Goal: Task Accomplishment & Management: Manage account settings

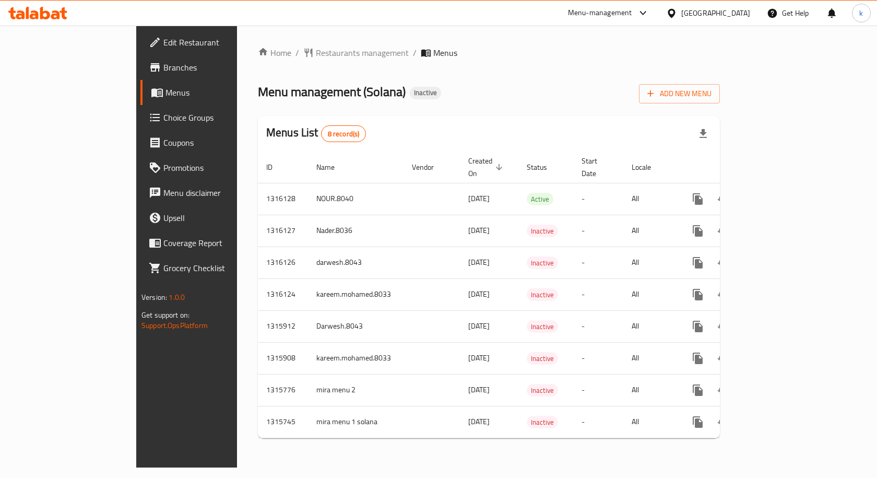
click at [149, 44] on span at bounding box center [156, 42] width 15 height 13
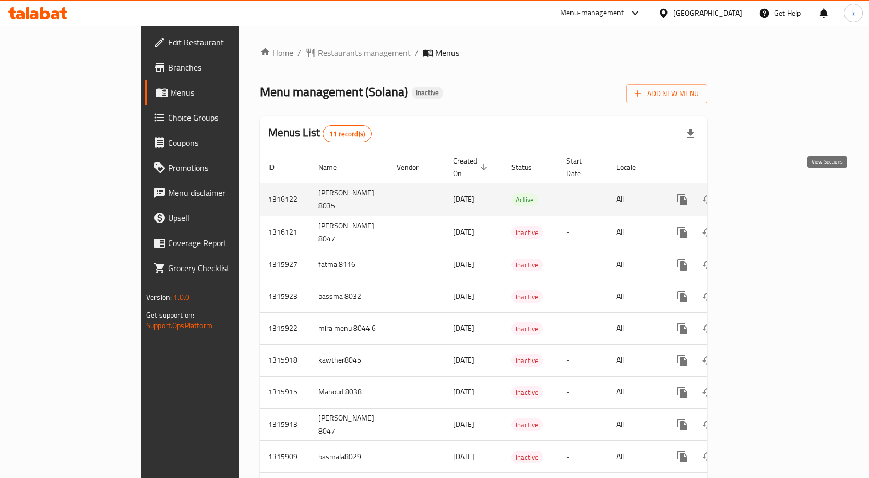
click at [764, 193] on icon "enhanced table" at bounding box center [758, 199] width 13 height 13
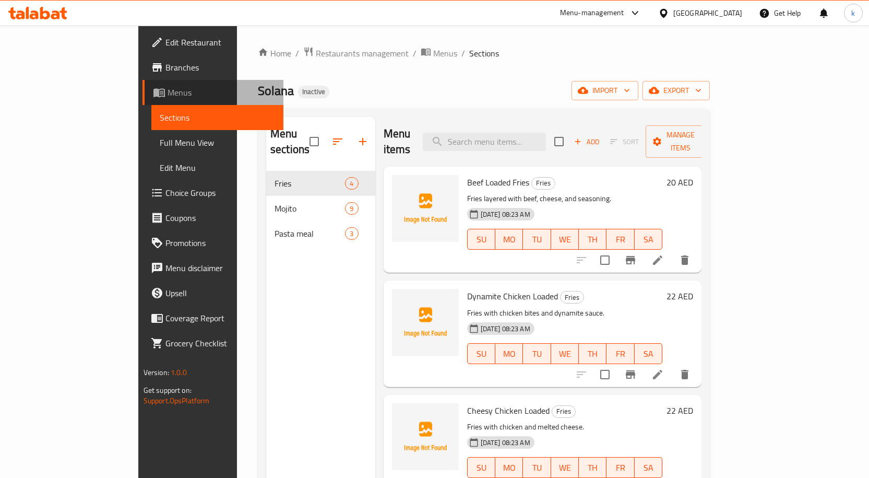
click at [168, 93] on span "Menus" at bounding box center [222, 92] width 108 height 13
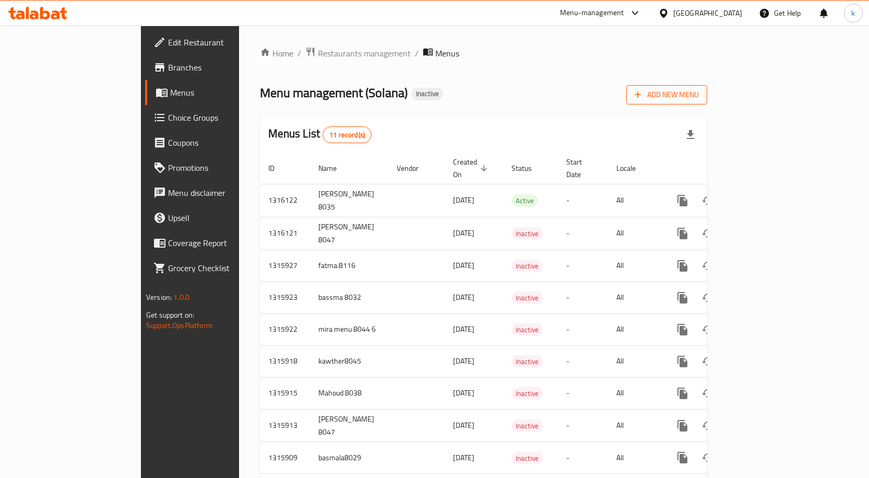
click at [699, 95] on span "Add New Menu" at bounding box center [667, 94] width 64 height 13
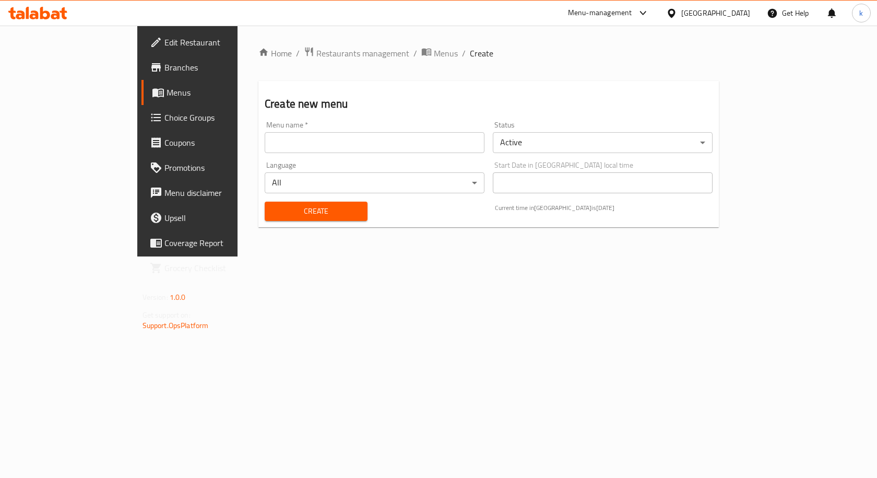
click at [348, 146] on input "text" at bounding box center [375, 142] width 220 height 21
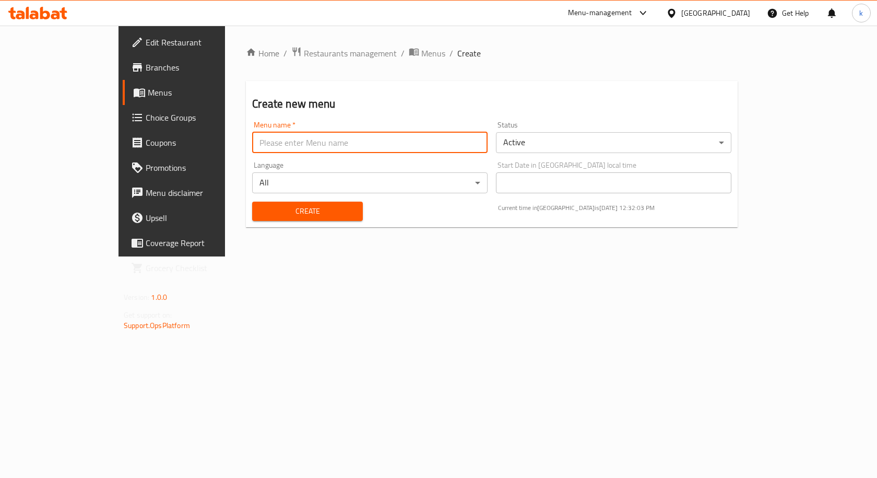
type input "kareem.8046"
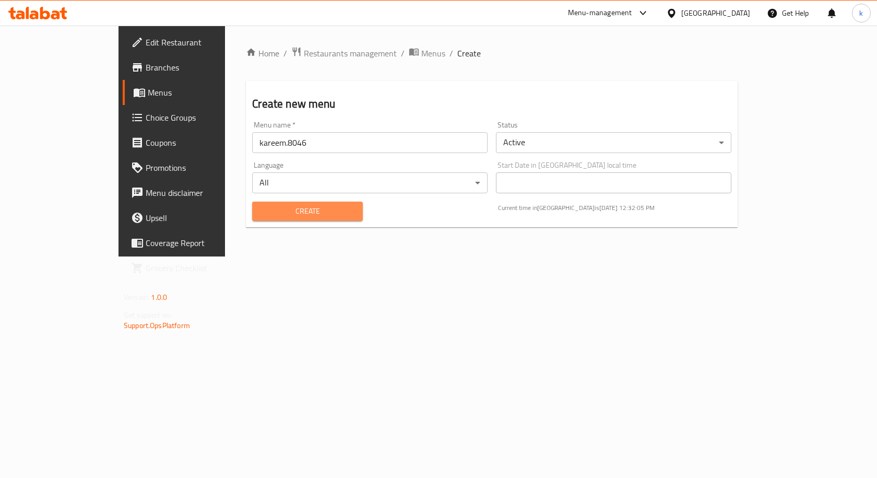
click at [260, 217] on span "Create" at bounding box center [306, 211] width 93 height 13
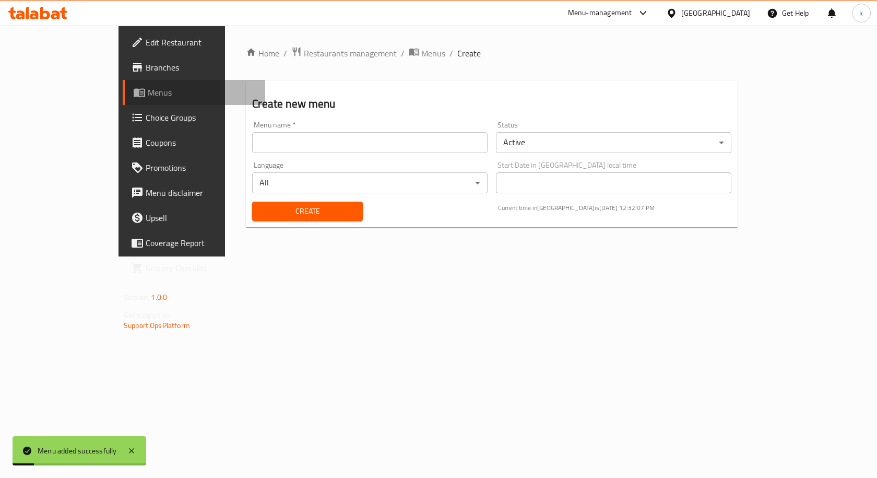
click at [123, 101] on link "Menus" at bounding box center [194, 92] width 142 height 25
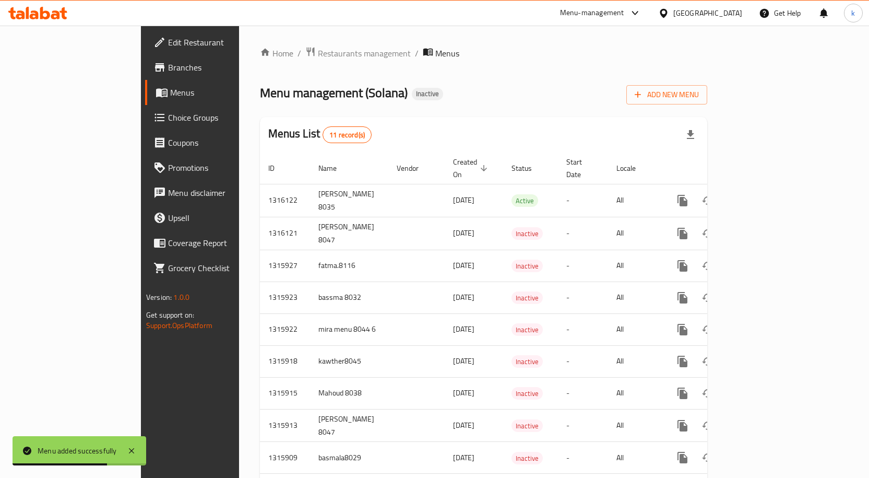
click at [65, 458] on div "Menu added successfully" at bounding box center [80, 450] width 134 height 29
click at [67, 455] on div "Menu added successfully" at bounding box center [77, 450] width 79 height 11
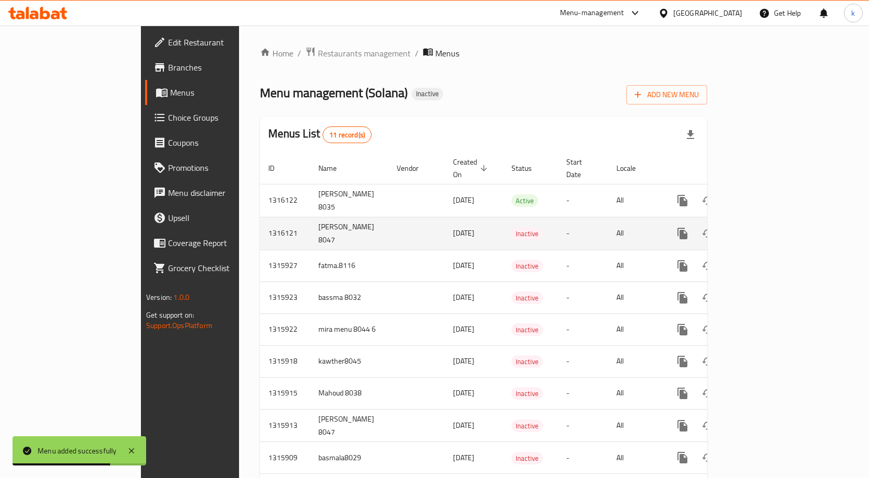
click at [310, 217] on td "AHMED HEFZY 8047" at bounding box center [349, 233] width 78 height 33
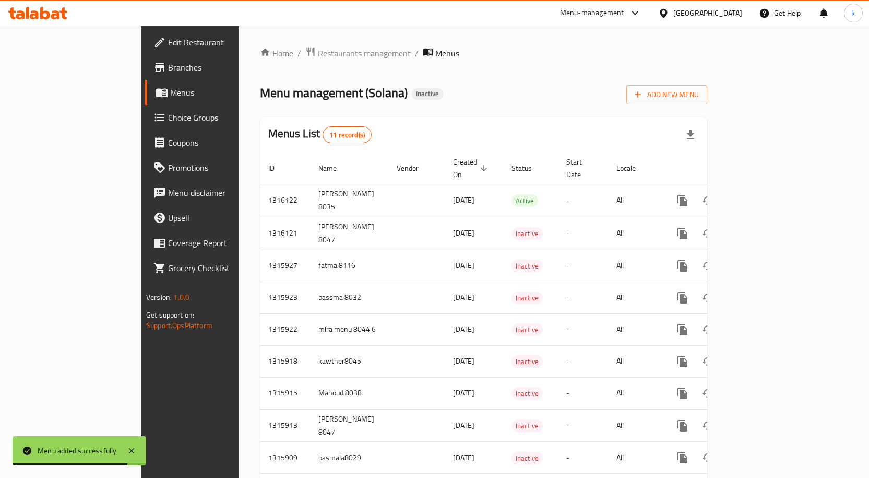
click at [327, 135] on div "Menus List 11 record(s)" at bounding box center [483, 134] width 447 height 35
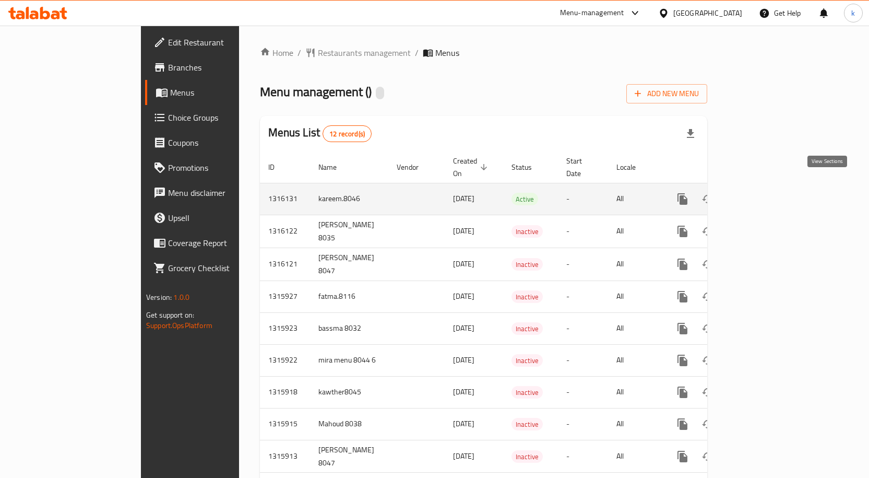
click at [764, 193] on icon "enhanced table" at bounding box center [758, 199] width 13 height 13
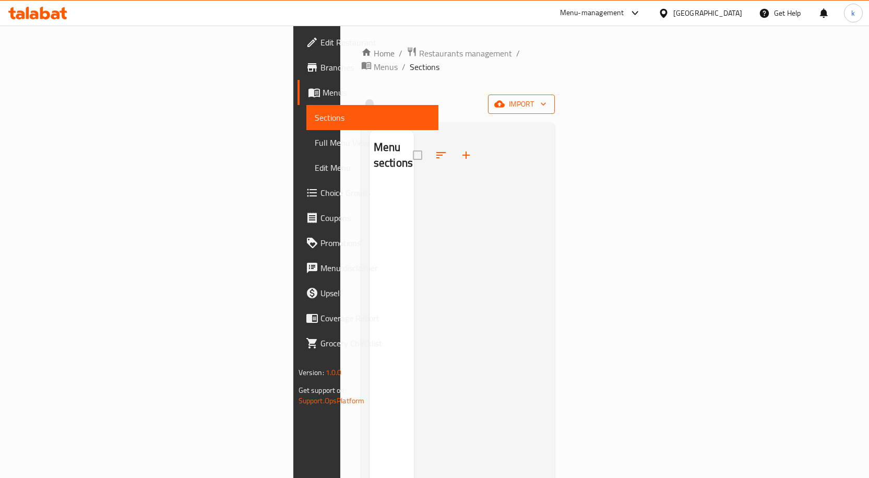
click at [546, 98] on span "import" at bounding box center [521, 104] width 50 height 13
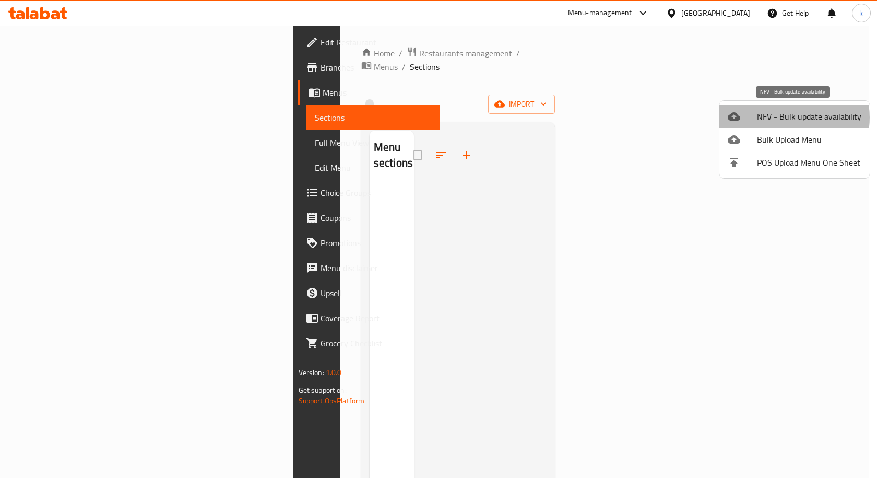
click at [787, 117] on span "NFV - Bulk update availability" at bounding box center [809, 116] width 104 height 13
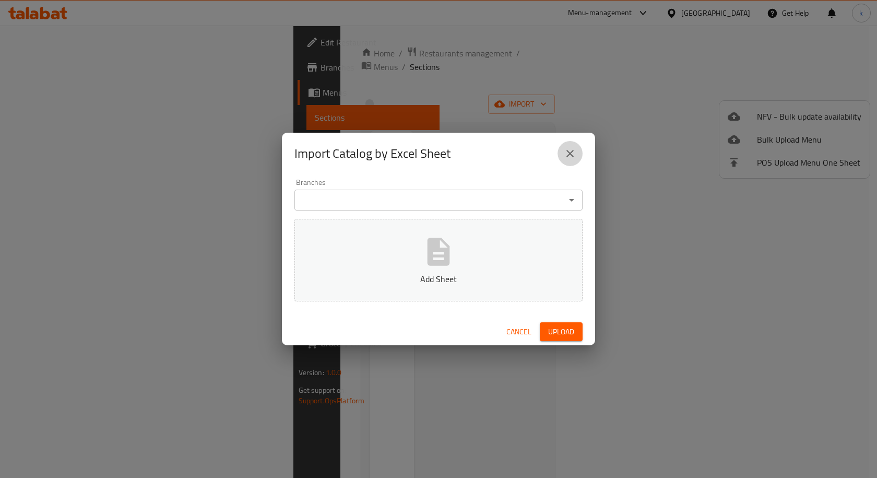
click at [562, 151] on button "close" at bounding box center [569, 153] width 25 height 25
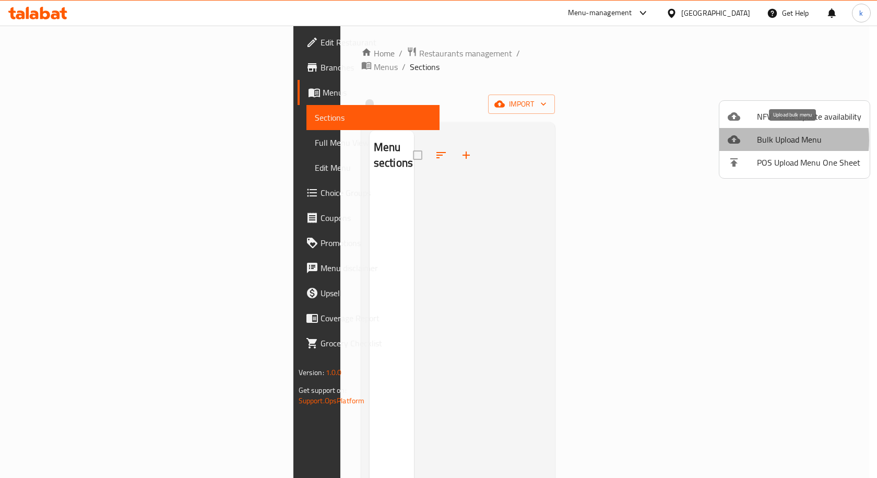
click at [758, 140] on span "Bulk Upload Menu" at bounding box center [809, 139] width 104 height 13
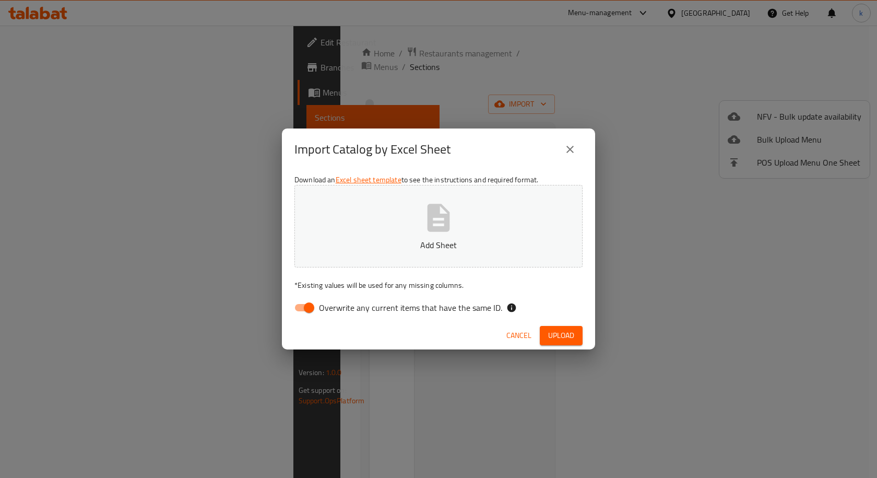
click at [303, 309] on input "Overwrite any current items that have the same ID." at bounding box center [309, 308] width 60 height 20
checkbox input "false"
click at [422, 220] on icon "button" at bounding box center [438, 217] width 33 height 33
click at [404, 243] on p "Add Sheet" at bounding box center [439, 245] width 256 height 13
drag, startPoint x: 518, startPoint y: 338, endPoint x: 593, endPoint y: 313, distance: 79.4
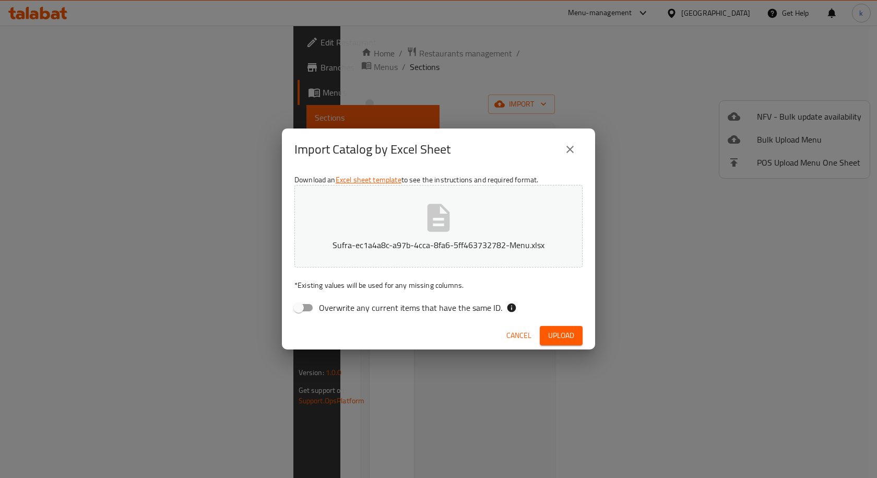
click at [518, 338] on span "Cancel" at bounding box center [518, 335] width 25 height 13
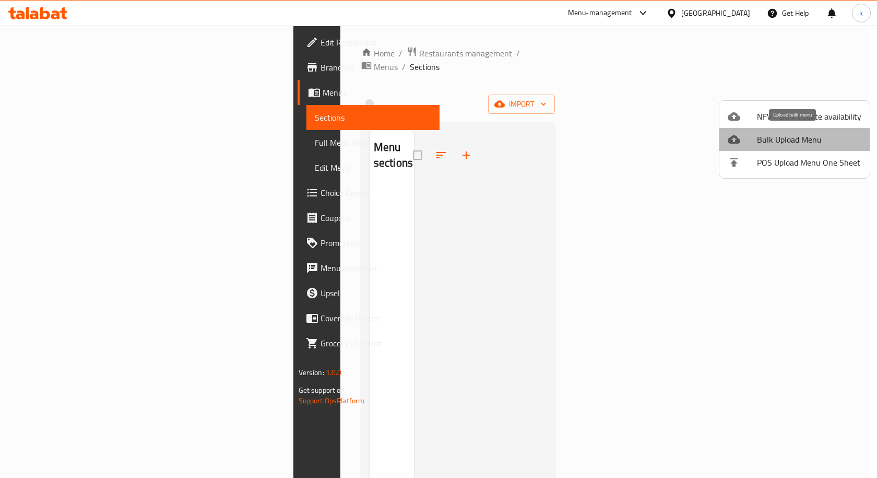
click at [818, 136] on span "Bulk Upload Menu" at bounding box center [809, 139] width 104 height 13
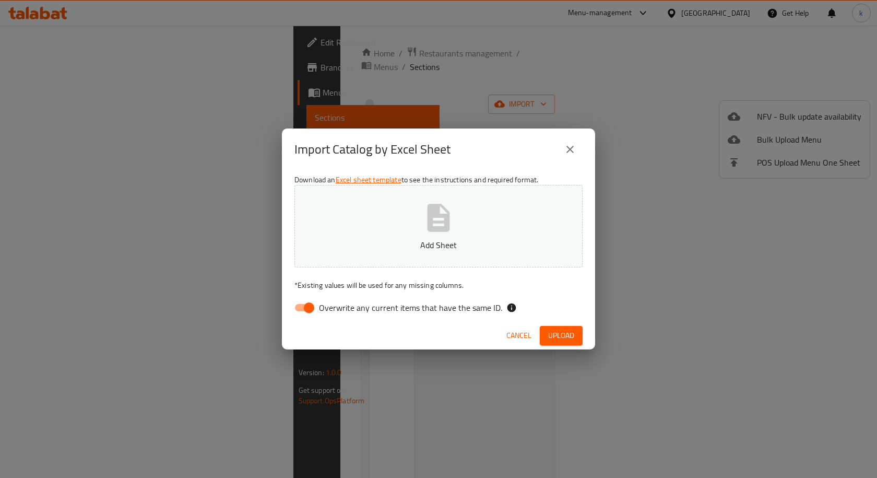
click at [429, 224] on icon "button" at bounding box center [438, 218] width 22 height 28
click at [311, 304] on input "Overwrite any current items that have the same ID." at bounding box center [309, 308] width 60 height 20
checkbox input "false"
click at [570, 331] on span "Upload" at bounding box center [561, 335] width 26 height 13
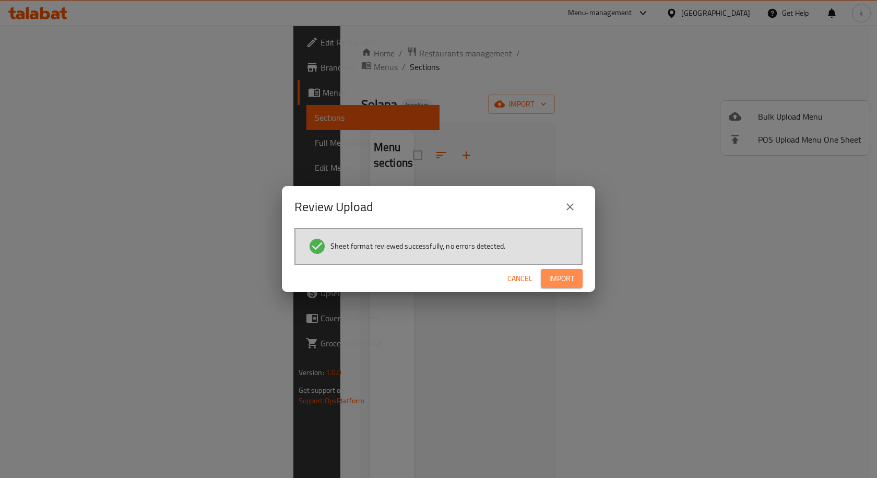
click at [558, 270] on button "Import" at bounding box center [562, 278] width 42 height 19
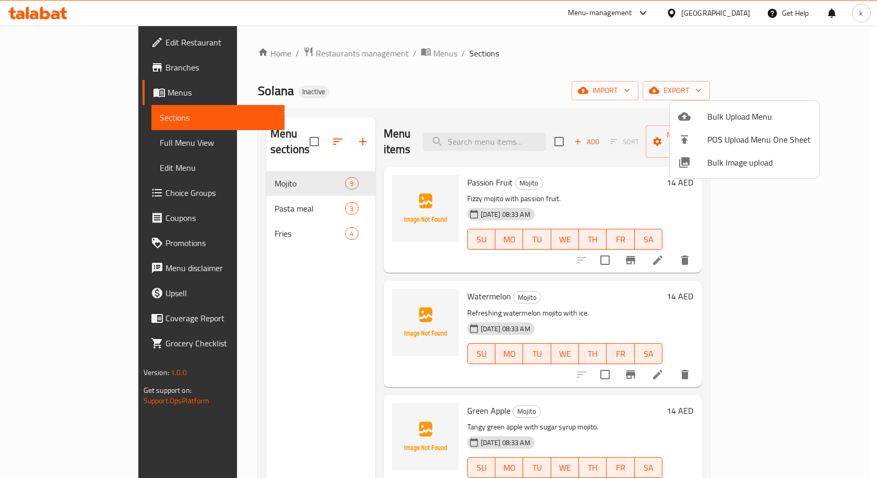
click at [41, 146] on div at bounding box center [438, 239] width 877 height 478
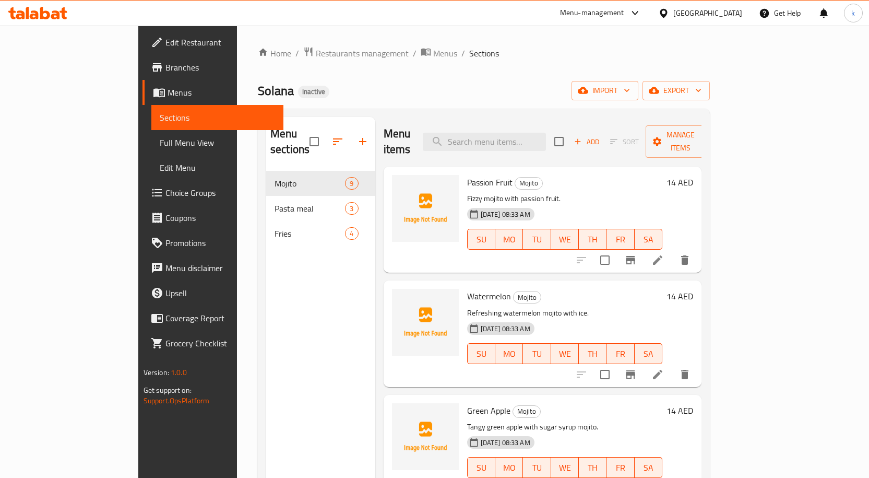
click at [160, 146] on span "Full Menu View" at bounding box center [217, 142] width 115 height 13
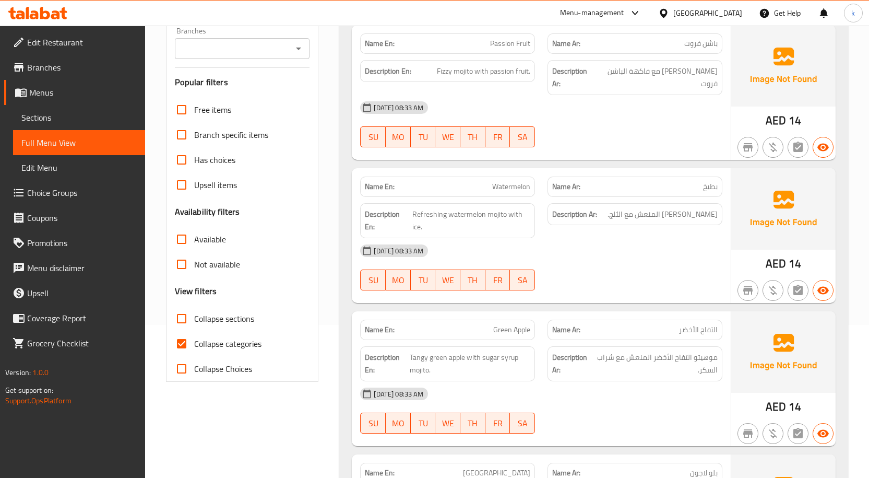
scroll to position [157, 0]
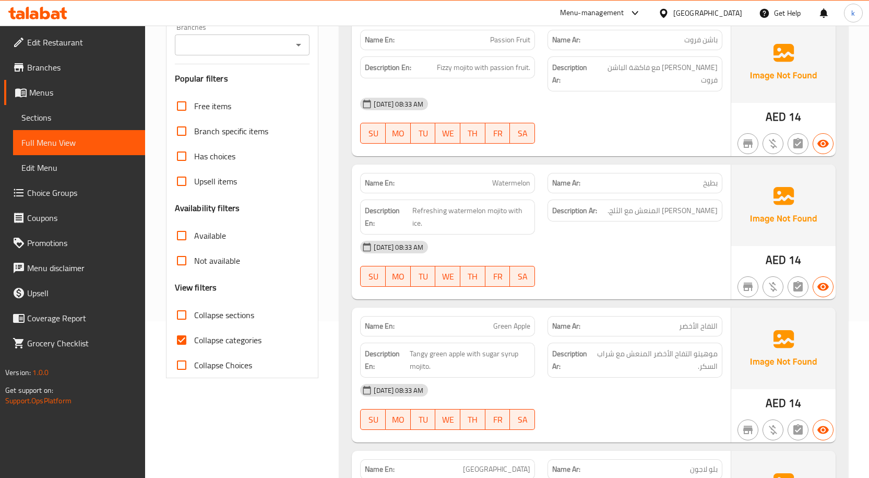
click at [220, 337] on span "Collapse categories" at bounding box center [227, 340] width 67 height 13
click at [194, 337] on input "Collapse categories" at bounding box center [181, 339] width 25 height 25
checkbox input "false"
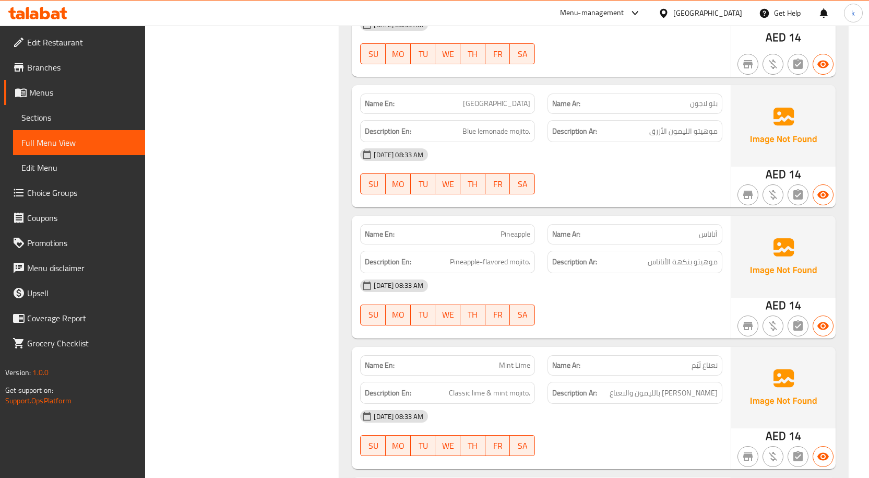
scroll to position [731, 0]
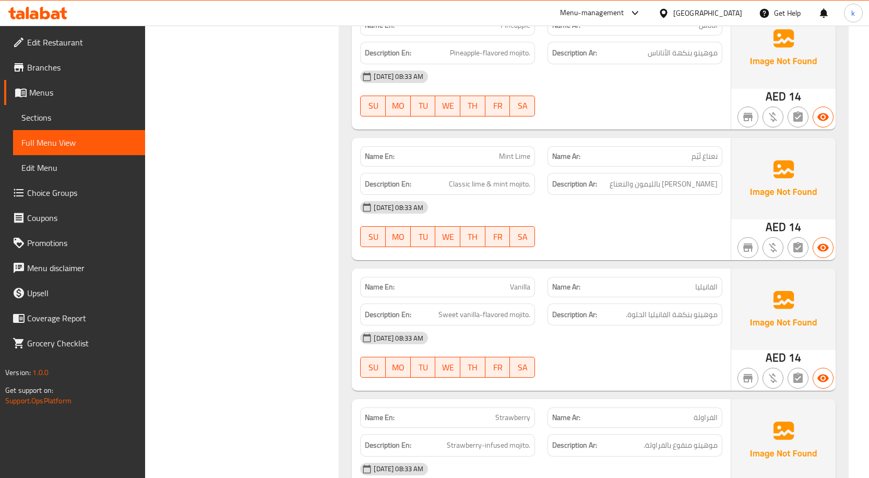
click at [518, 151] on span "Mint Lime" at bounding box center [514, 156] width 31 height 11
copy span "Mint Lime"
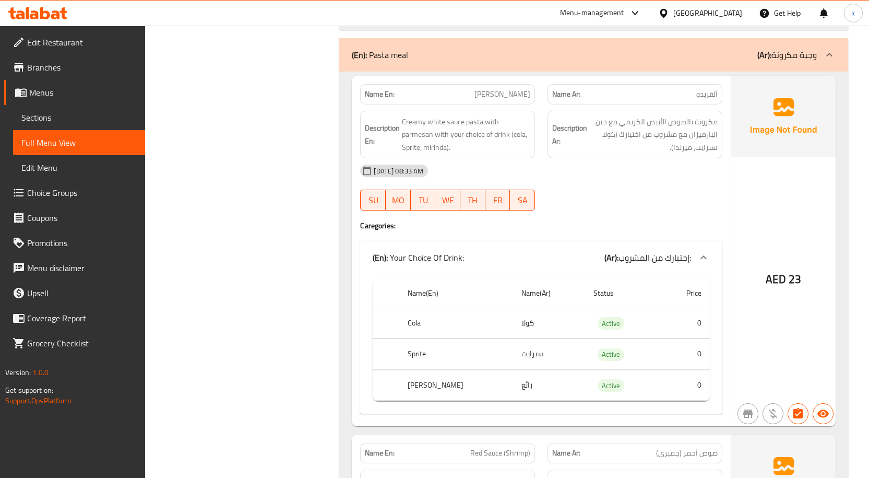
scroll to position [1357, 0]
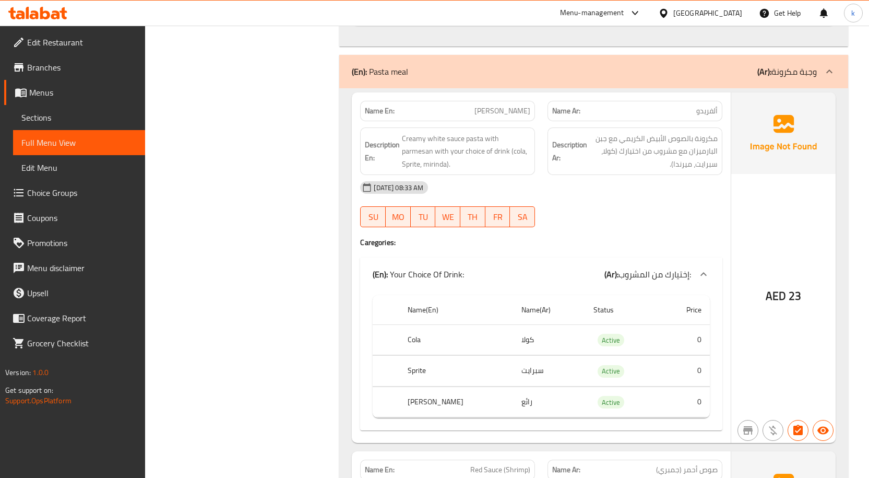
click at [520, 105] on span "[PERSON_NAME]" at bounding box center [502, 110] width 56 height 11
copy span "[PERSON_NAME]"
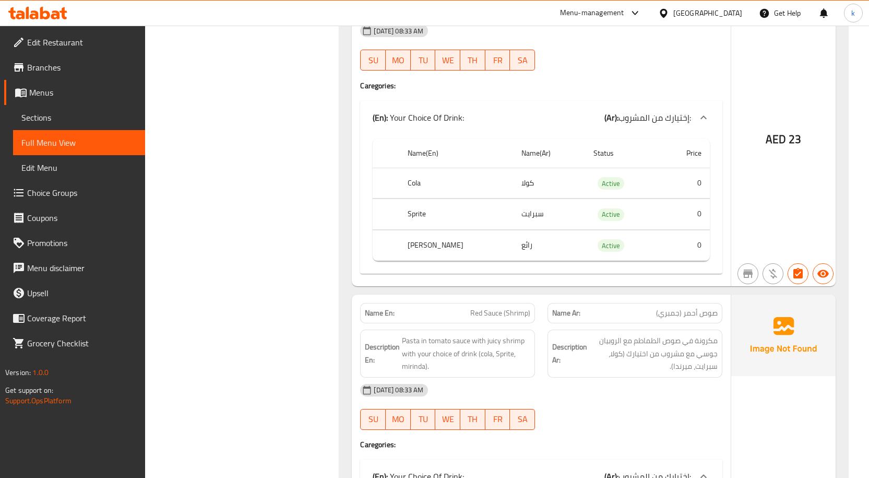
scroll to position [1566, 0]
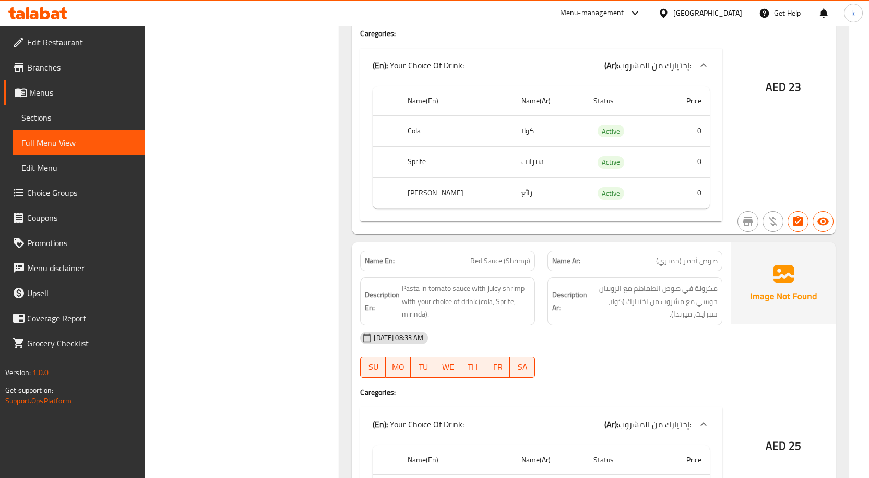
click at [484, 255] on span "Red Sauce (Shrimp)" at bounding box center [500, 260] width 60 height 11
copy span "Red Sauce (Shrimp)"
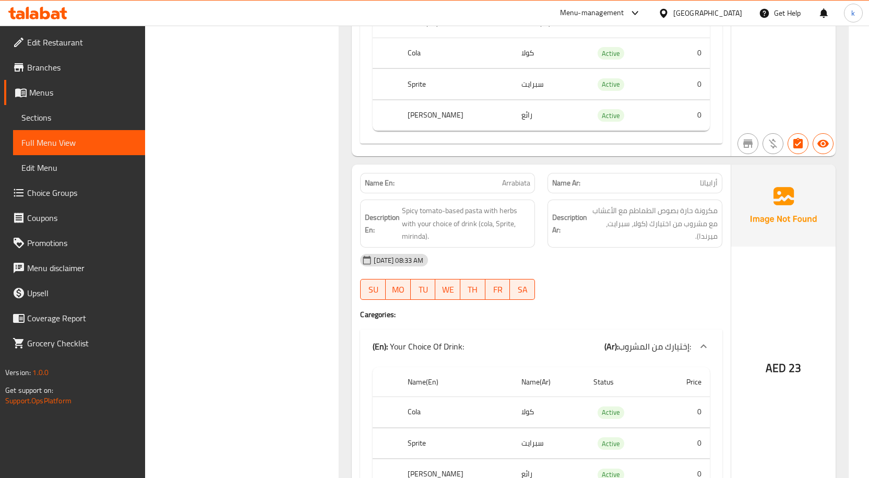
scroll to position [1996, 0]
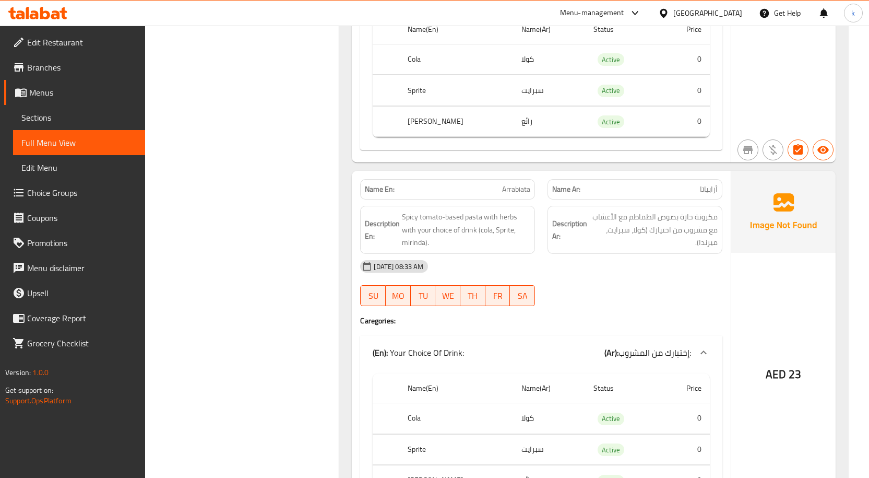
click at [518, 184] on span "Arrabiata" at bounding box center [516, 189] width 28 height 11
copy span "Arrabiata"
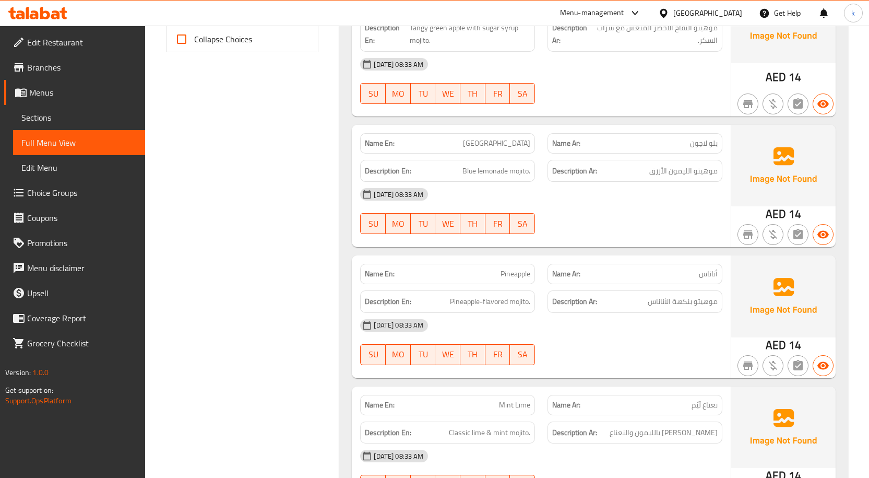
scroll to position [169, 0]
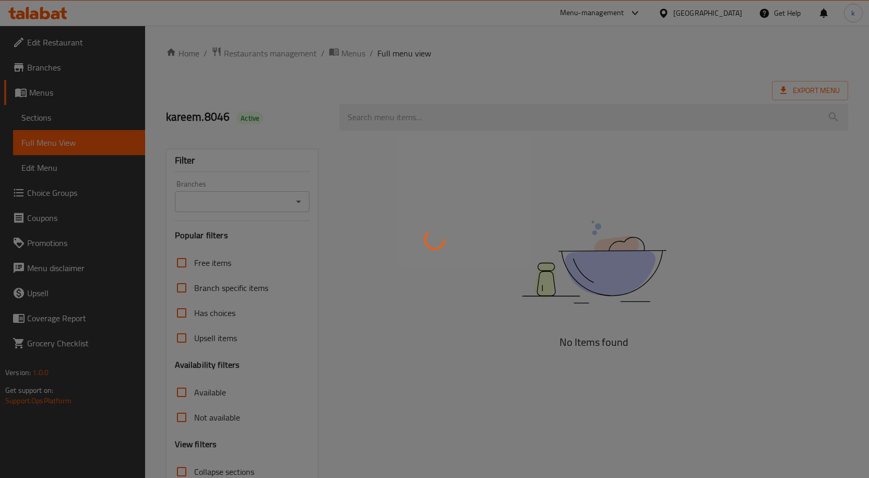
click at [241, 126] on div at bounding box center [434, 239] width 869 height 478
click at [252, 129] on div at bounding box center [434, 239] width 869 height 478
click at [302, 147] on div at bounding box center [434, 239] width 869 height 478
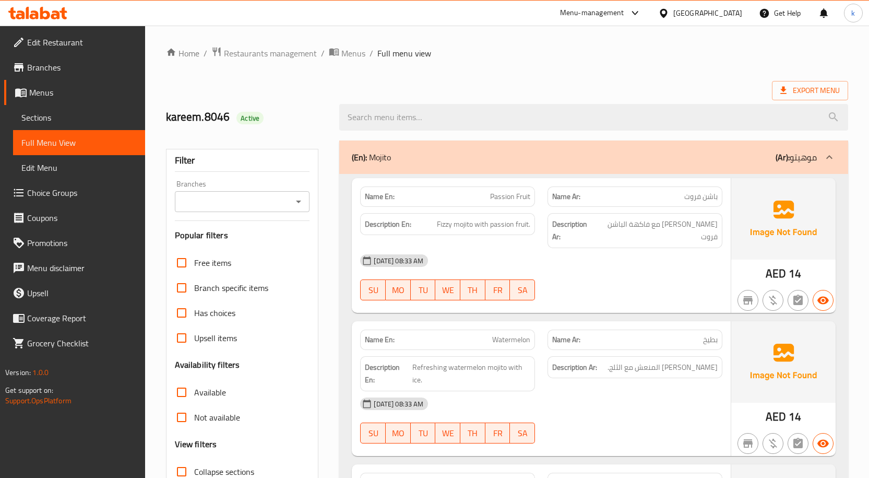
click at [63, 116] on span "Sections" at bounding box center [78, 117] width 115 height 13
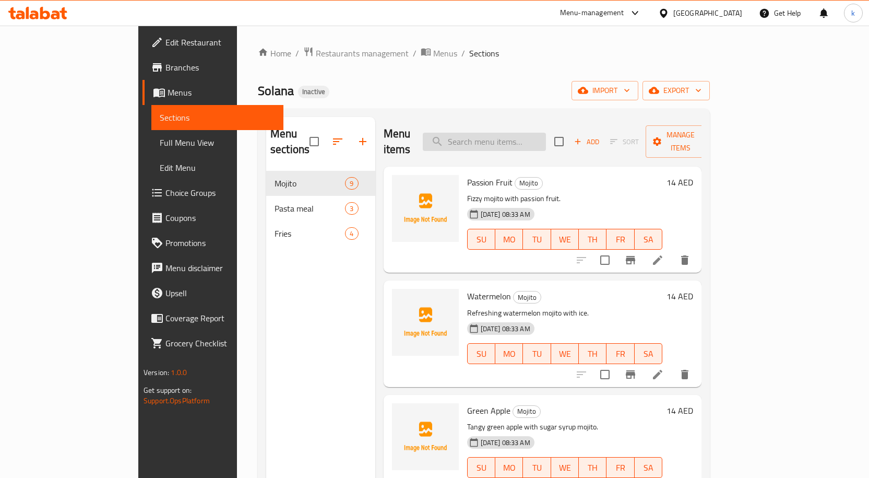
click at [519, 133] on input "search" at bounding box center [484, 142] width 123 height 18
paste input "Mint Lime"
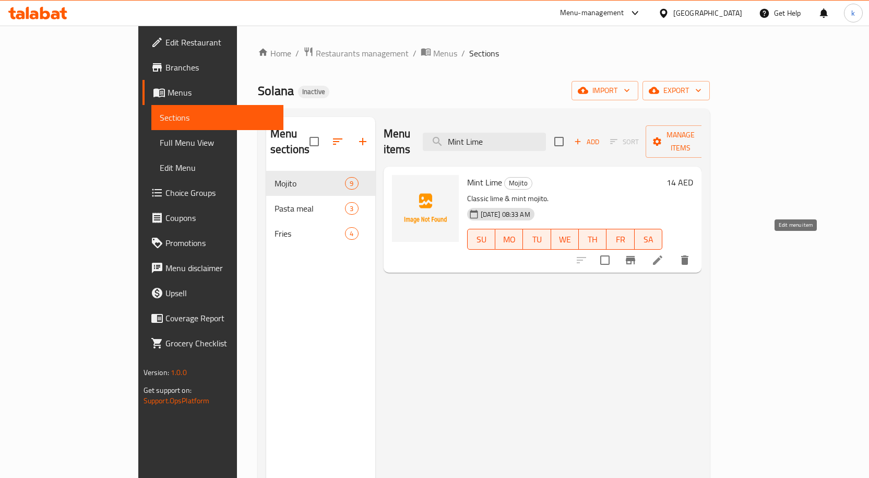
type input "Mint Lime"
click at [662, 255] on icon at bounding box center [657, 259] width 9 height 9
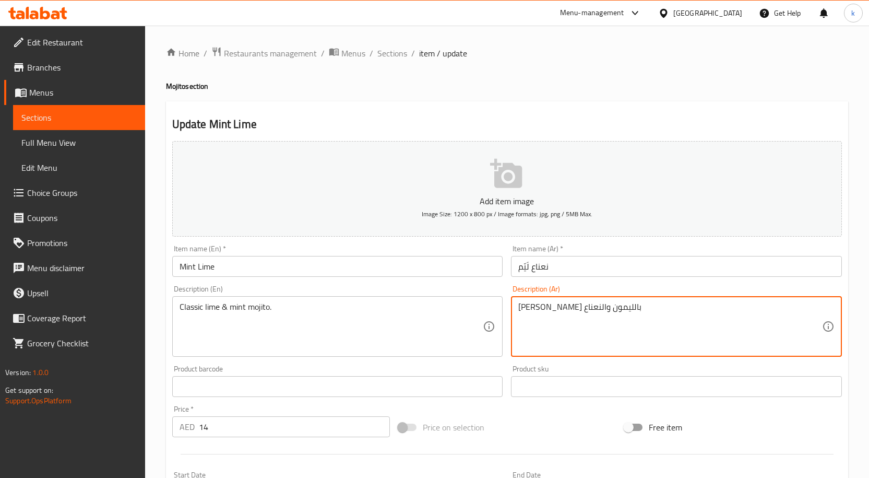
drag, startPoint x: 547, startPoint y: 309, endPoint x: 568, endPoint y: 313, distance: 21.2
paste textarea "يّم"
type textarea "[PERSON_NAME] باللَيّم والنعناع"
click at [506, 356] on div "Description (En) Classic lime & mint mojito. Description (En)" at bounding box center [337, 321] width 339 height 80
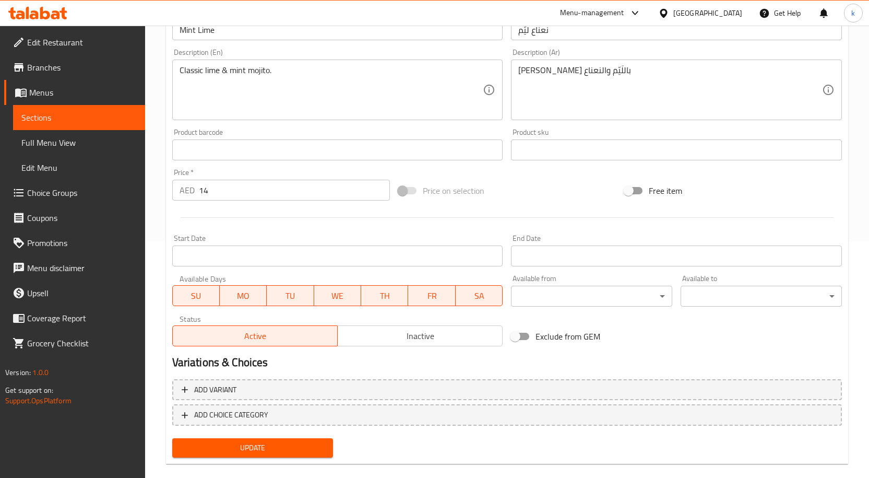
scroll to position [252, 0]
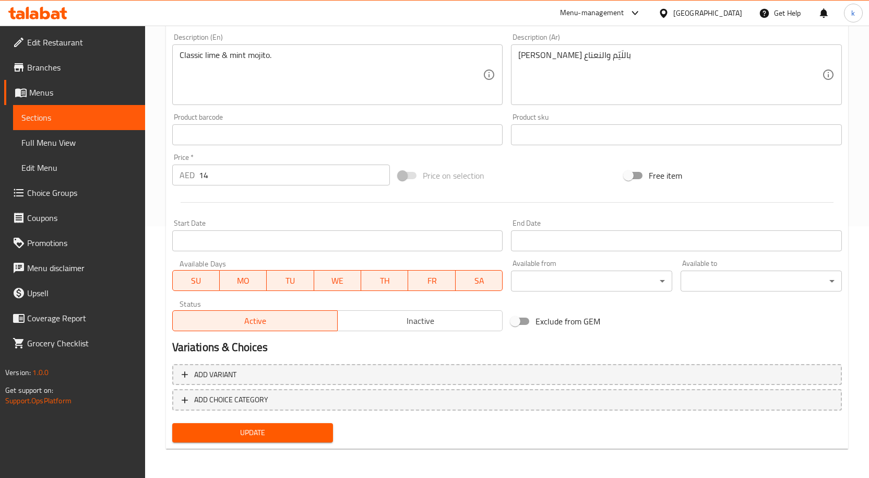
click at [213, 433] on span "Update" at bounding box center [253, 432] width 145 height 13
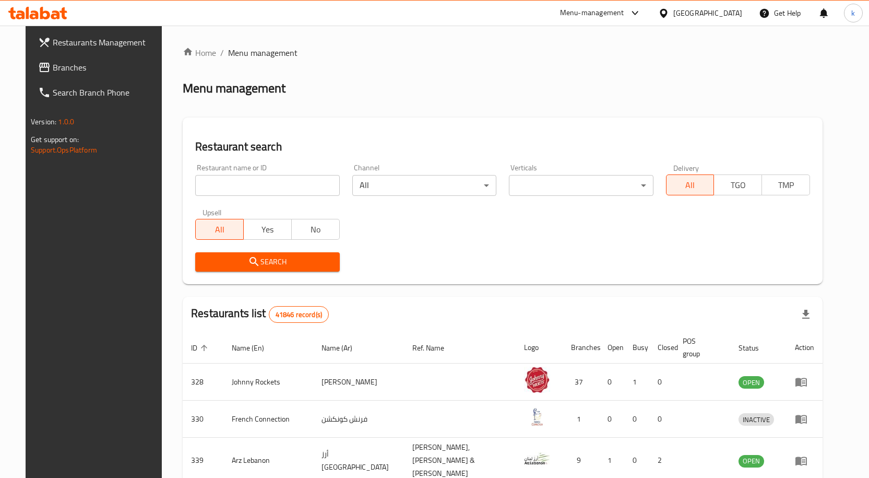
click at [67, 70] on span "Branches" at bounding box center [108, 67] width 110 height 13
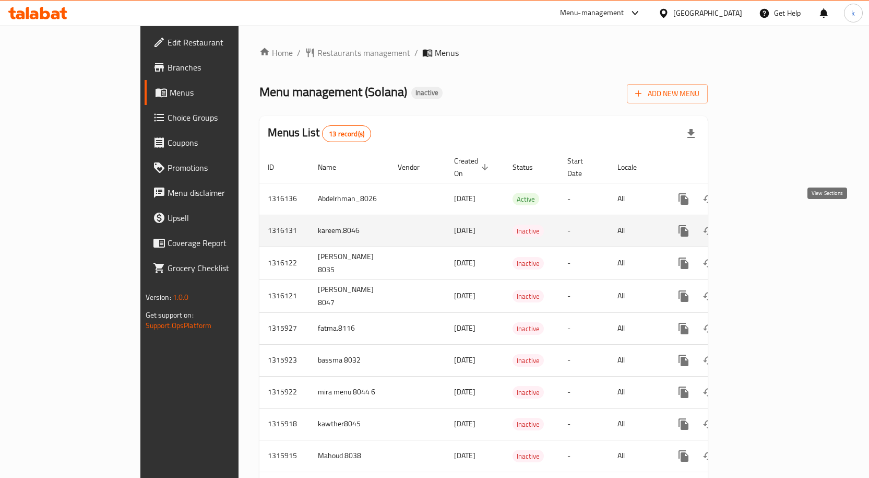
click at [771, 223] on link "enhanced table" at bounding box center [758, 230] width 25 height 25
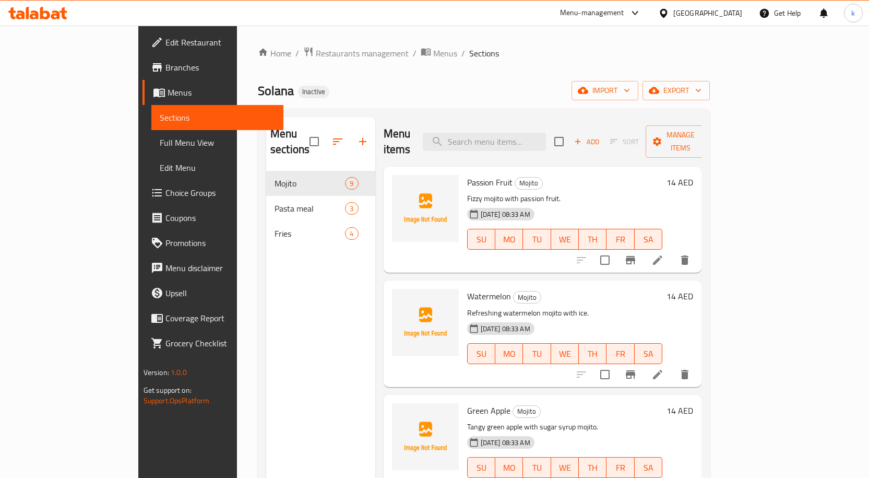
click at [543, 122] on div "Menu items Add Sort Manage items" at bounding box center [543, 142] width 318 height 50
click at [544, 133] on input "search" at bounding box center [484, 142] width 123 height 18
paste input "51537"
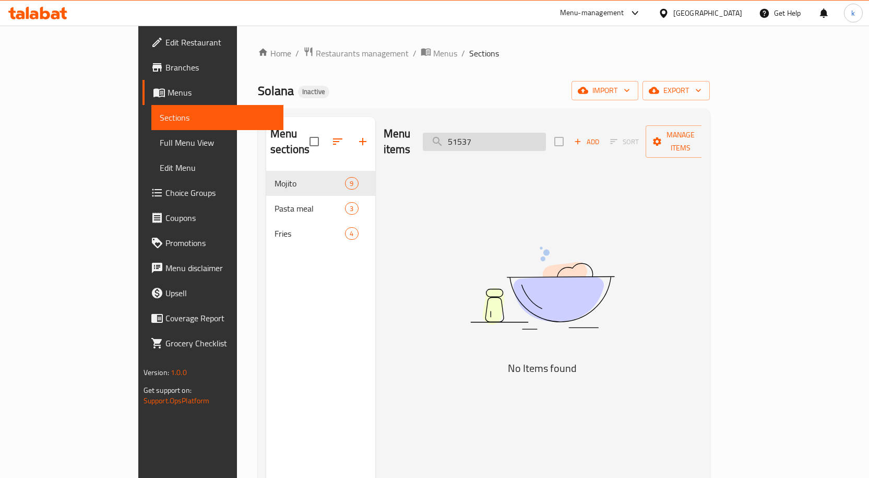
click at [544, 133] on input "51537" at bounding box center [484, 142] width 123 height 18
paste input "[PERSON_NAME]"
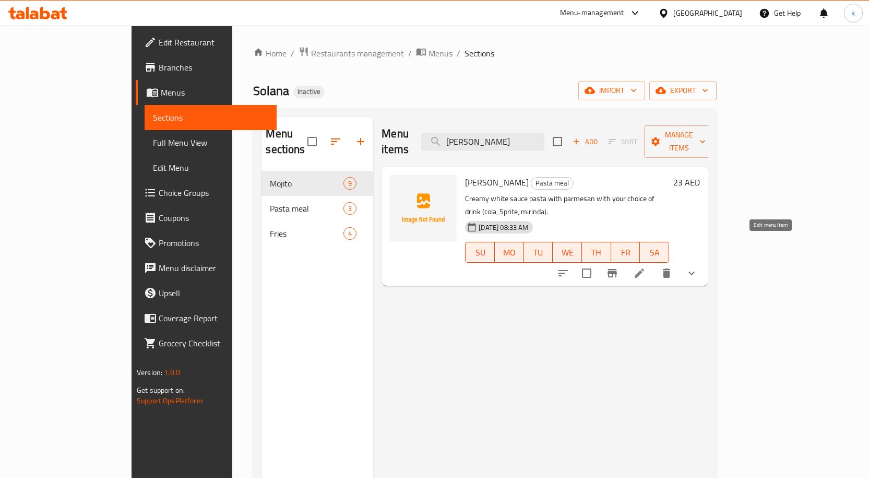
type input "[PERSON_NAME]"
click at [644, 268] on icon at bounding box center [639, 272] width 9 height 9
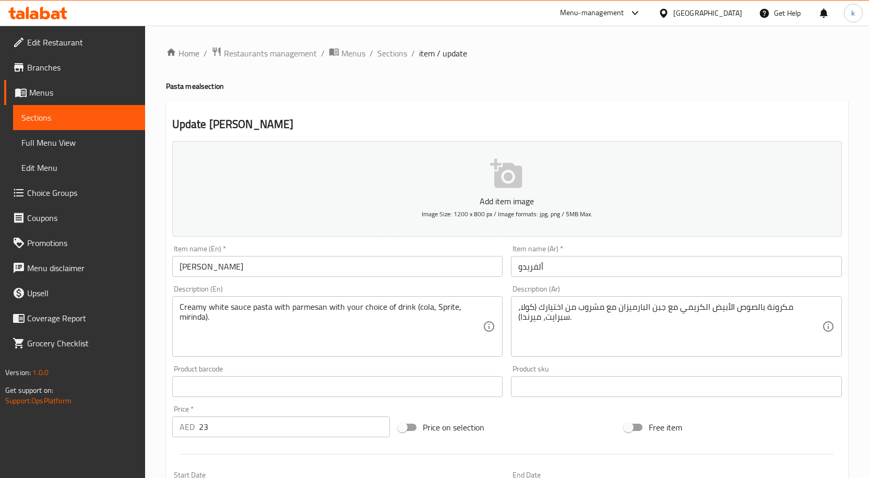
scroll to position [320, 0]
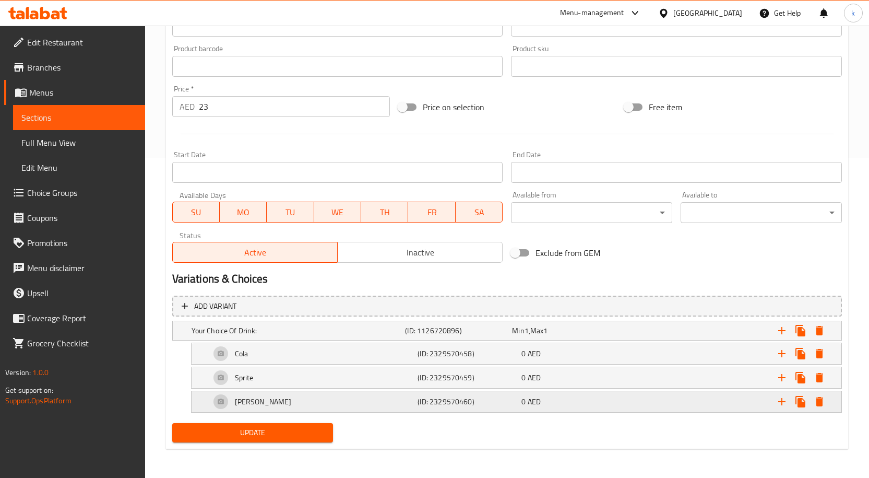
click at [488, 399] on h5 "(ID: 2329570460)" at bounding box center [468, 401] width 100 height 10
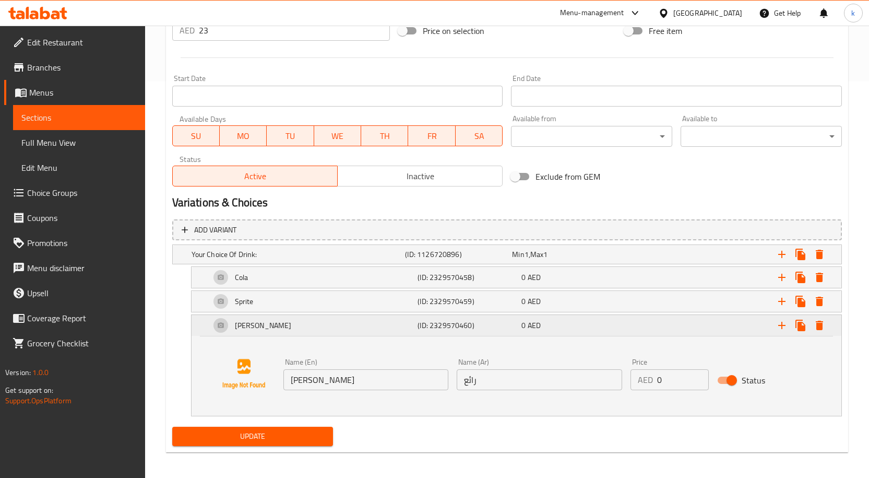
scroll to position [400, 0]
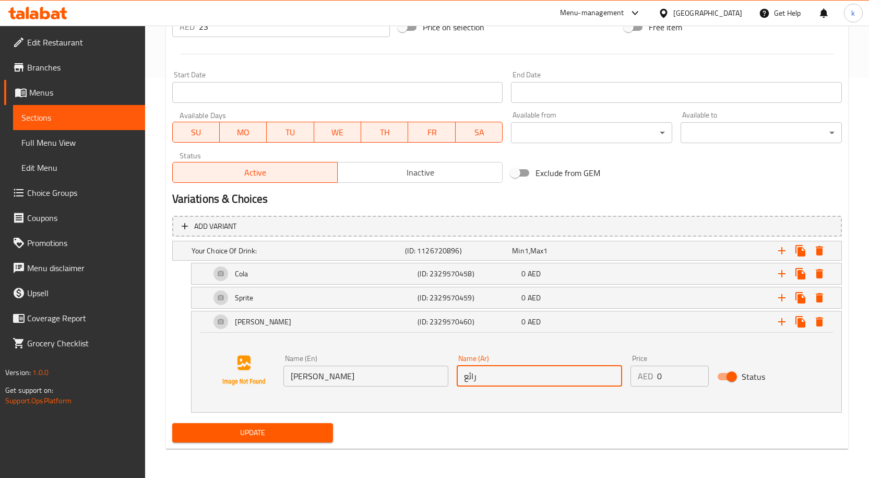
click at [492, 375] on input "رائع" at bounding box center [539, 375] width 165 height 21
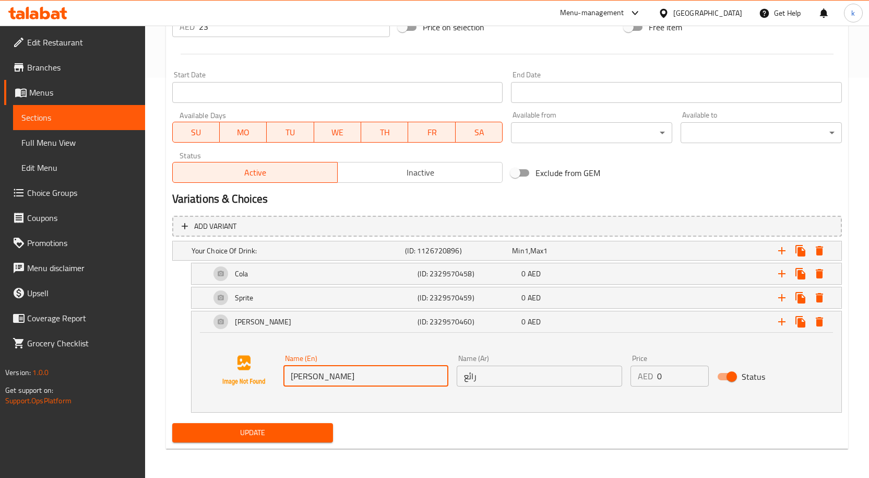
click at [328, 384] on input "[PERSON_NAME]" at bounding box center [365, 375] width 165 height 21
click at [328, 383] on input "[PERSON_NAME]" at bounding box center [365, 375] width 165 height 21
click at [28, 412] on div "Edit Restaurant Branches Menus Sections Full Menu View Edit Menu Choice Groups …" at bounding box center [72, 265] width 145 height 478
click at [471, 378] on input "رائع" at bounding box center [539, 375] width 165 height 21
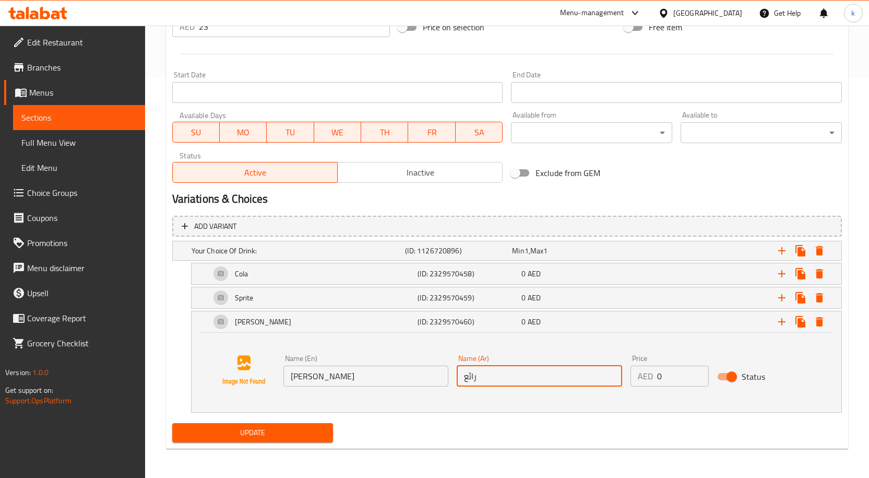
click at [471, 378] on input "رائع" at bounding box center [539, 375] width 165 height 21
paste input "ميرندا"
type input "ميرندا"
click at [237, 430] on span "Update" at bounding box center [253, 432] width 145 height 13
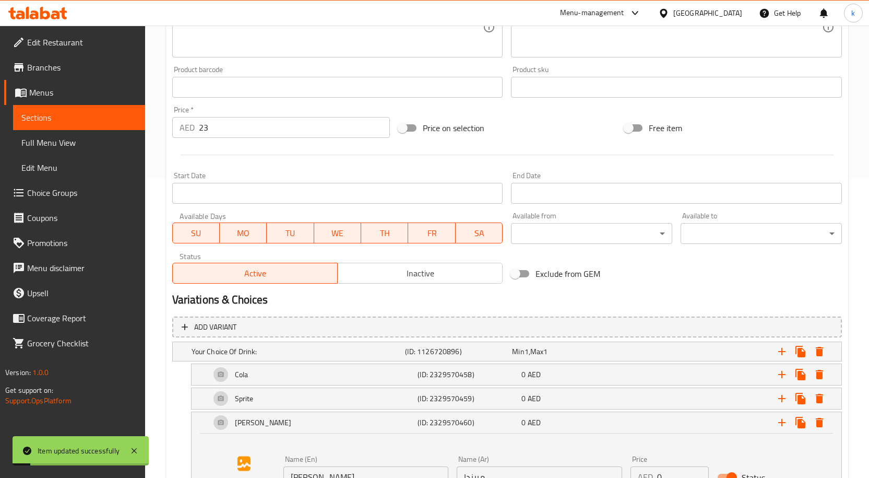
scroll to position [191, 0]
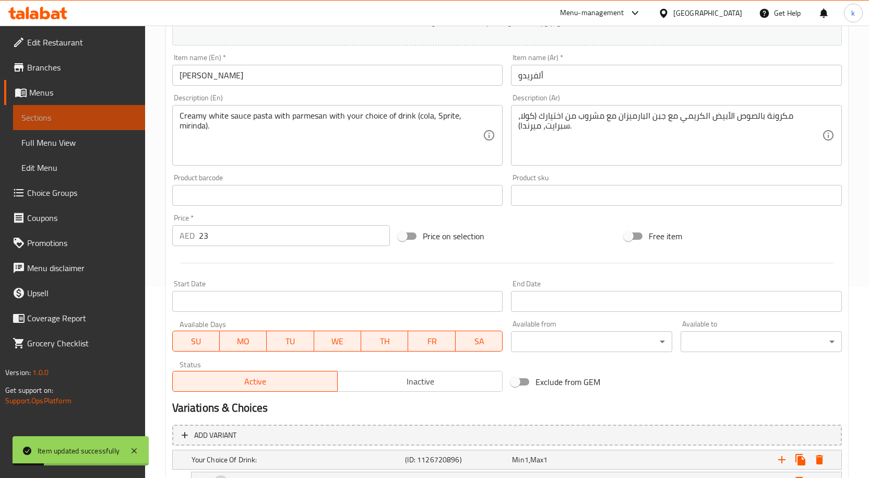
click at [75, 118] on span "Sections" at bounding box center [78, 117] width 115 height 13
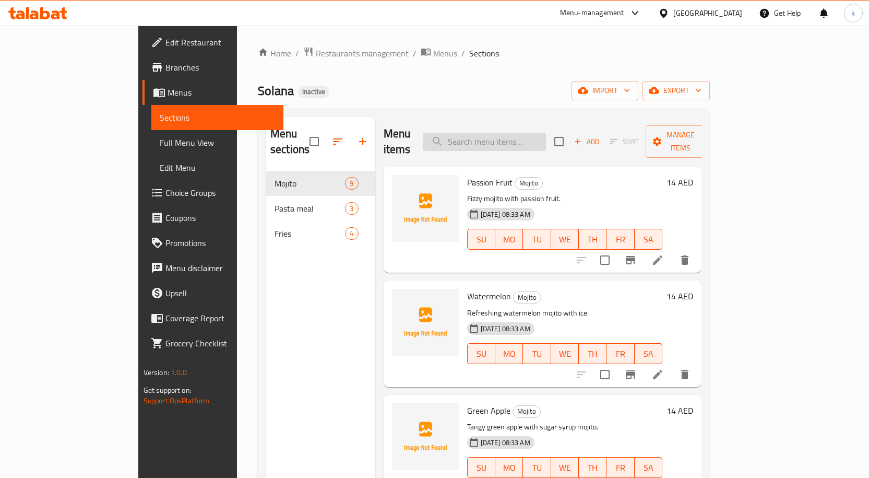
click at [497, 133] on input "search" at bounding box center [484, 142] width 123 height 18
paste input "Red Sauce (Shrimp)"
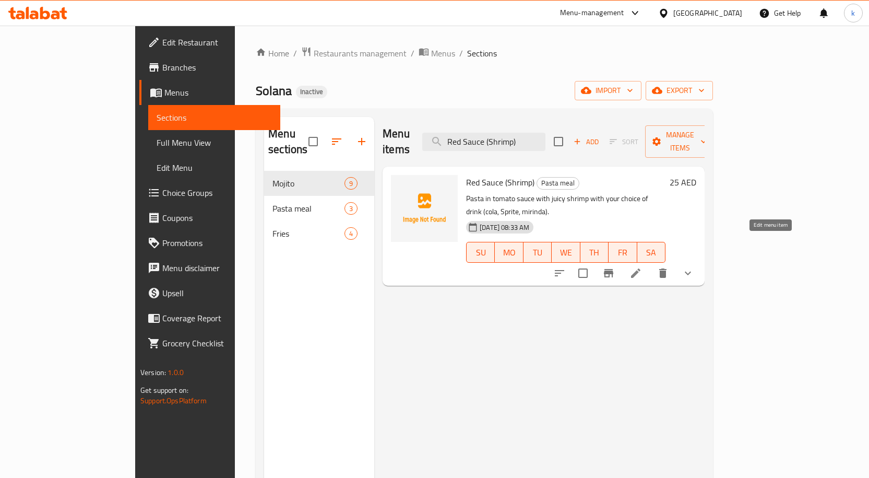
type input "Red Sauce (Shrimp)"
click at [642, 267] on icon at bounding box center [635, 273] width 13 height 13
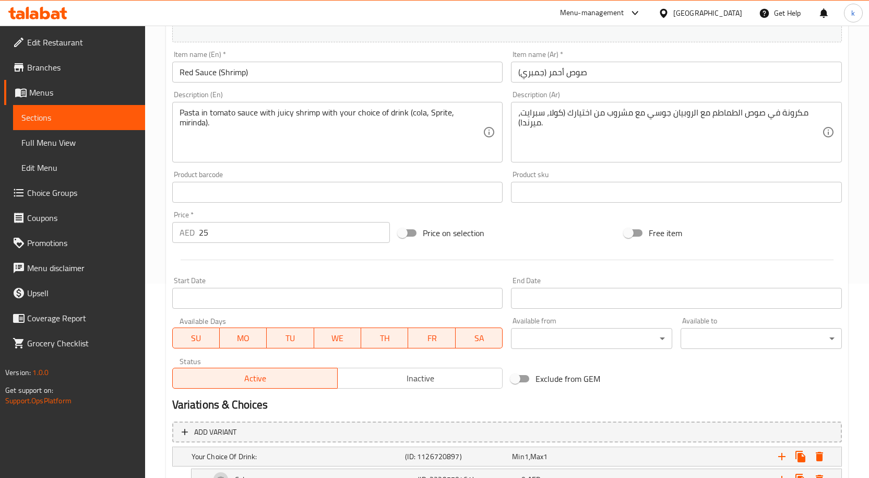
scroll to position [320, 0]
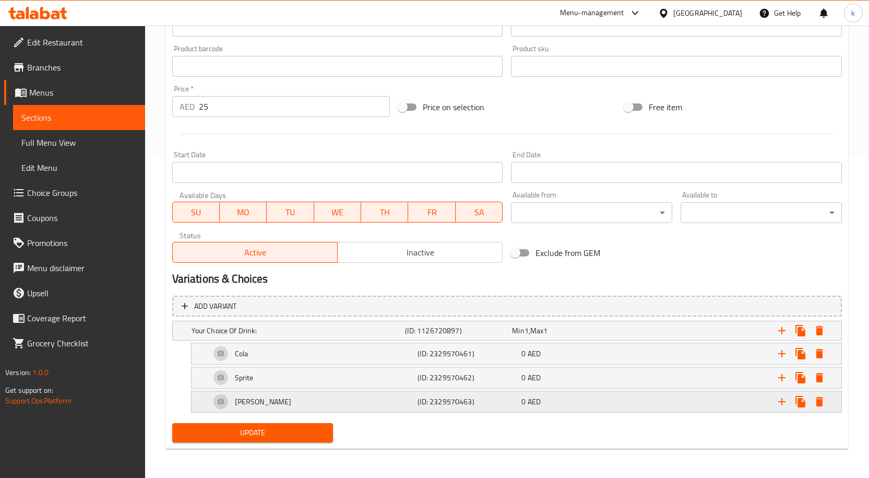
click at [429, 408] on div "(ID: 2329570463)" at bounding box center [467, 401] width 104 height 15
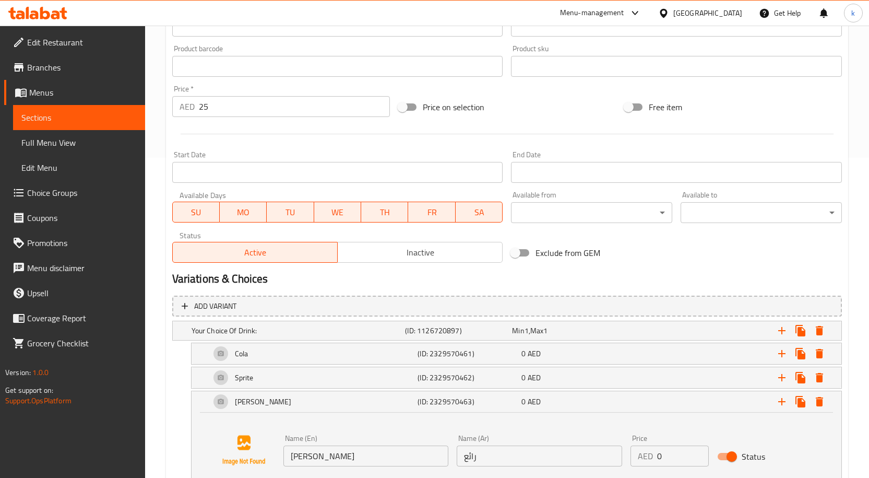
click at [489, 457] on input "رائع" at bounding box center [539, 455] width 165 height 21
paste input "ميرندا"
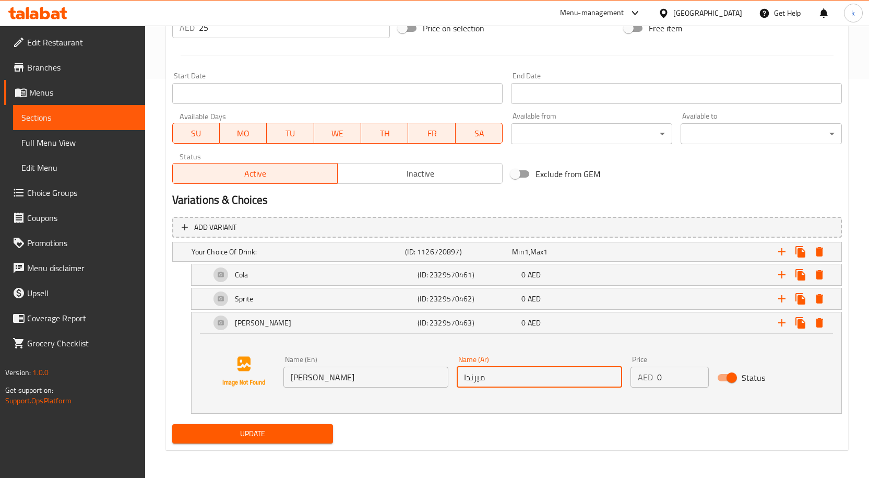
scroll to position [400, 0]
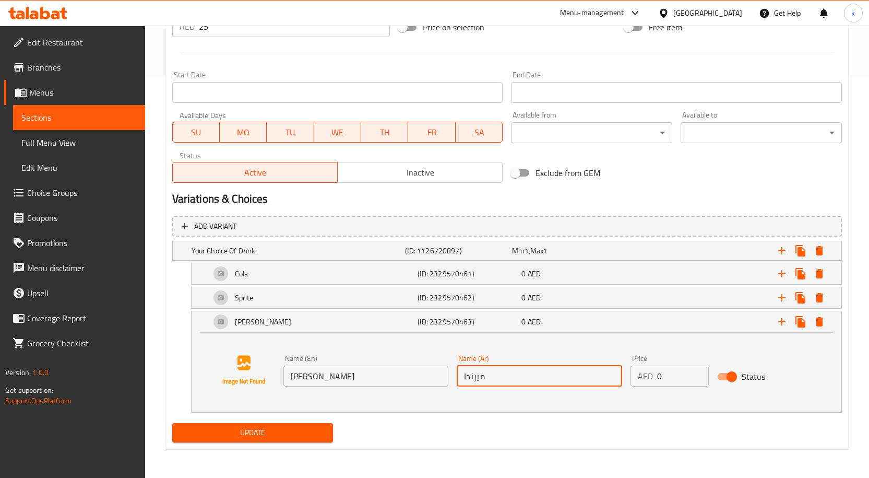
type input "ميرندا"
click at [317, 436] on span "Update" at bounding box center [253, 432] width 145 height 13
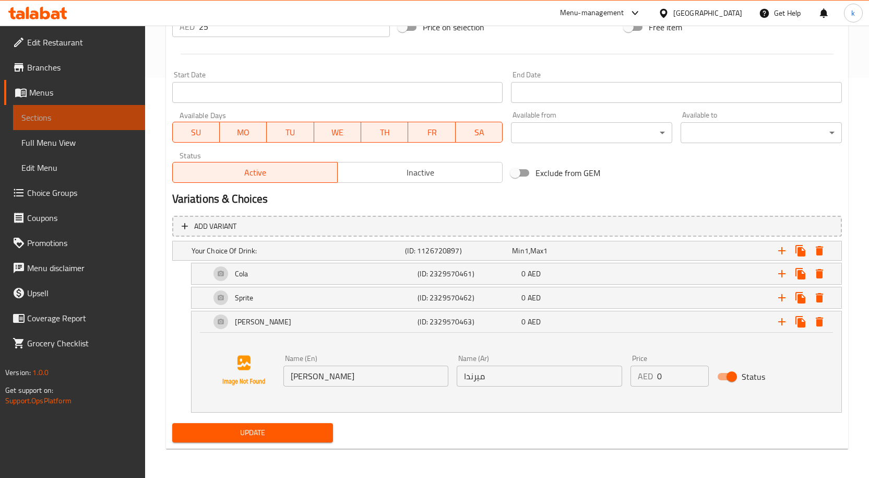
click at [77, 122] on span "Sections" at bounding box center [78, 117] width 115 height 13
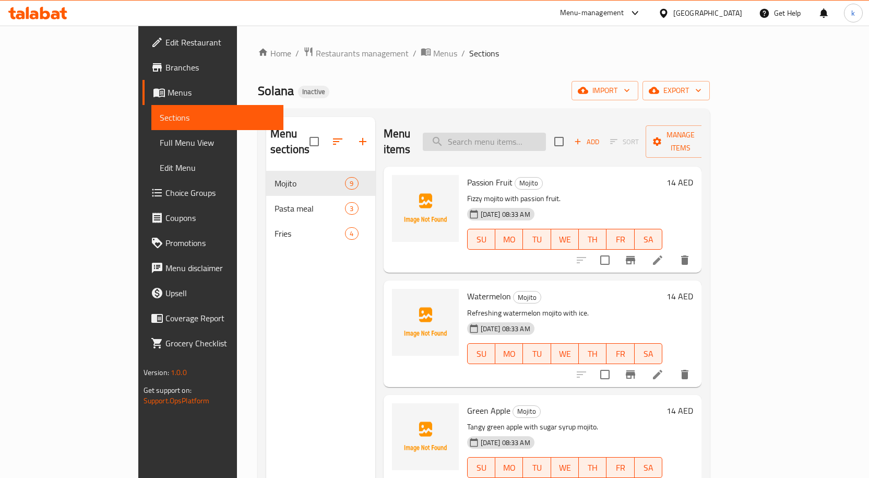
click at [536, 133] on input "search" at bounding box center [484, 142] width 123 height 18
paste input "Arrabiata"
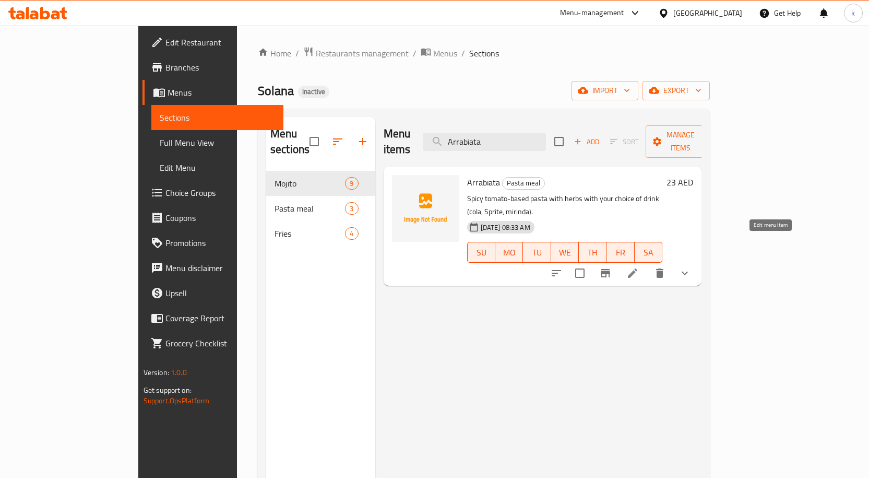
type input "Arrabiata"
click at [639, 267] on icon at bounding box center [632, 273] width 13 height 13
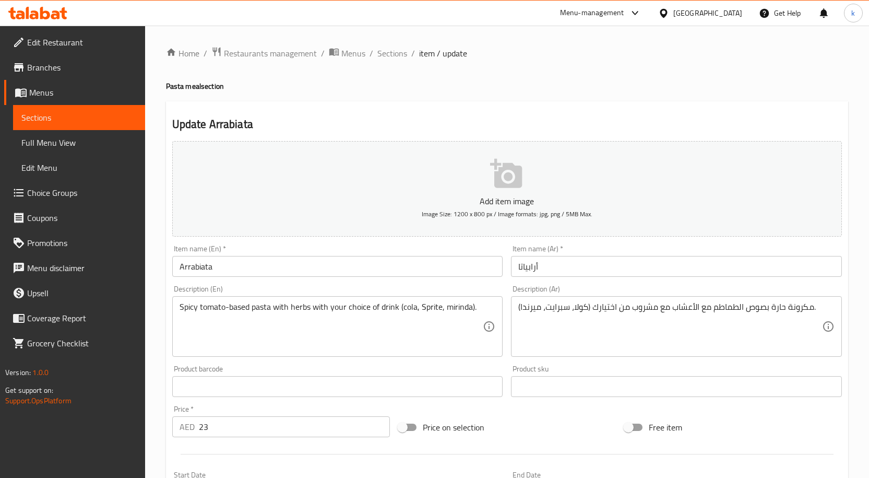
scroll to position [320, 0]
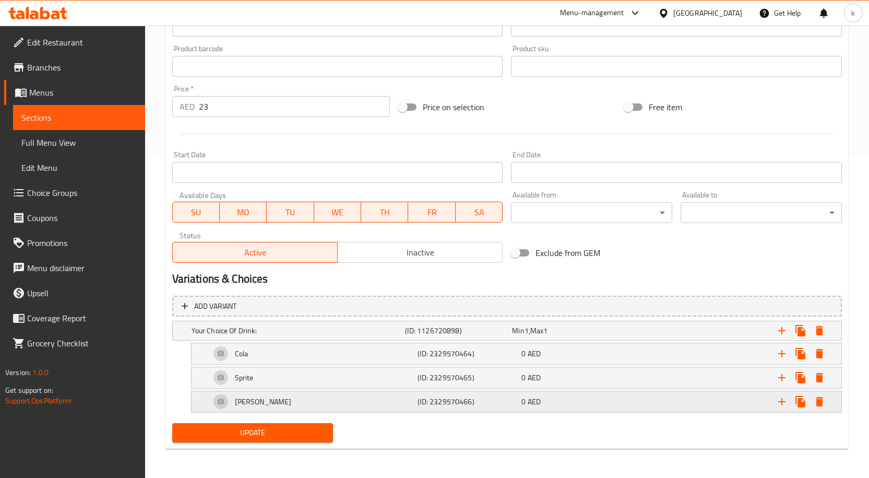
click at [370, 399] on div "[PERSON_NAME]" at bounding box center [312, 401] width 208 height 25
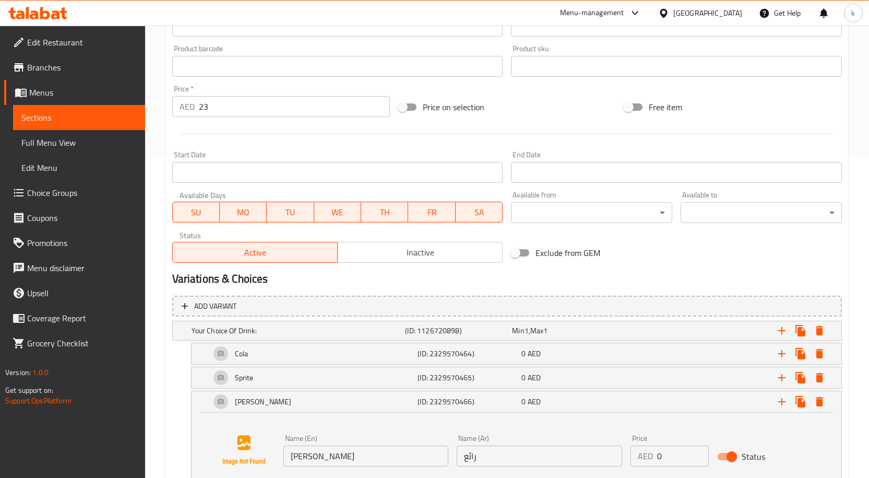
click at [473, 453] on input "رائع" at bounding box center [539, 455] width 165 height 21
paste input "ميرندا"
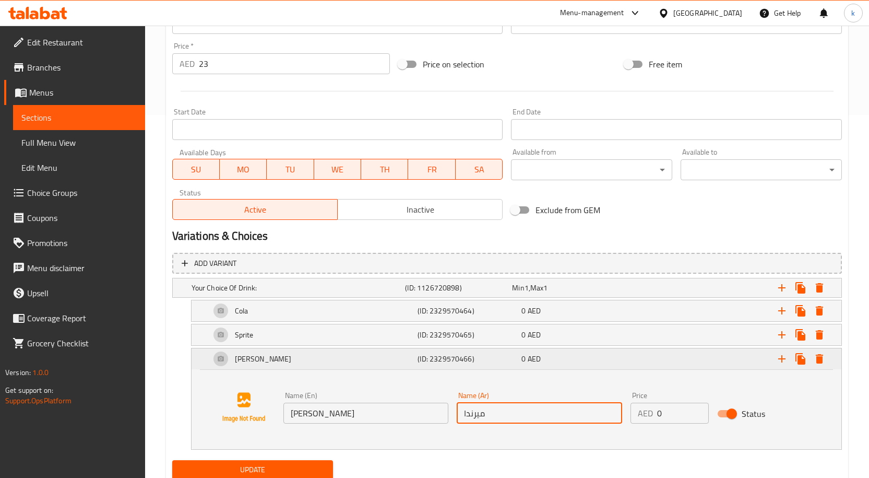
scroll to position [400, 0]
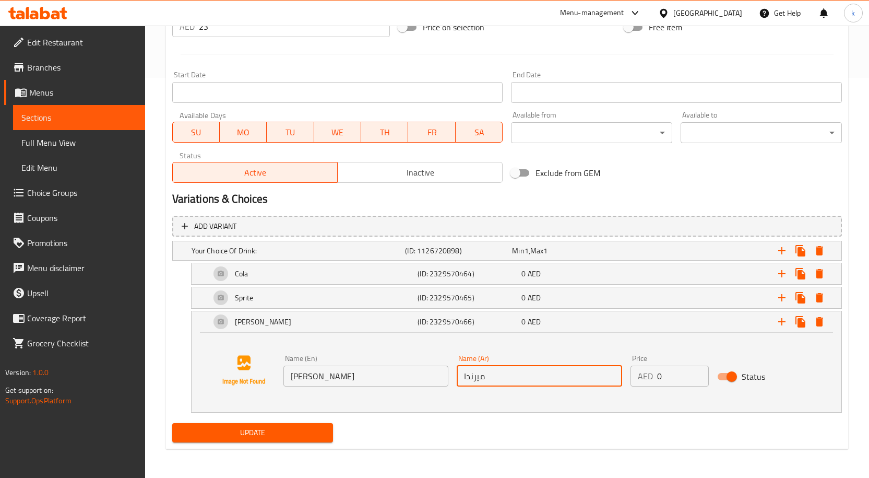
type input "ميرندا"
click at [264, 434] on span "Update" at bounding box center [253, 432] width 145 height 13
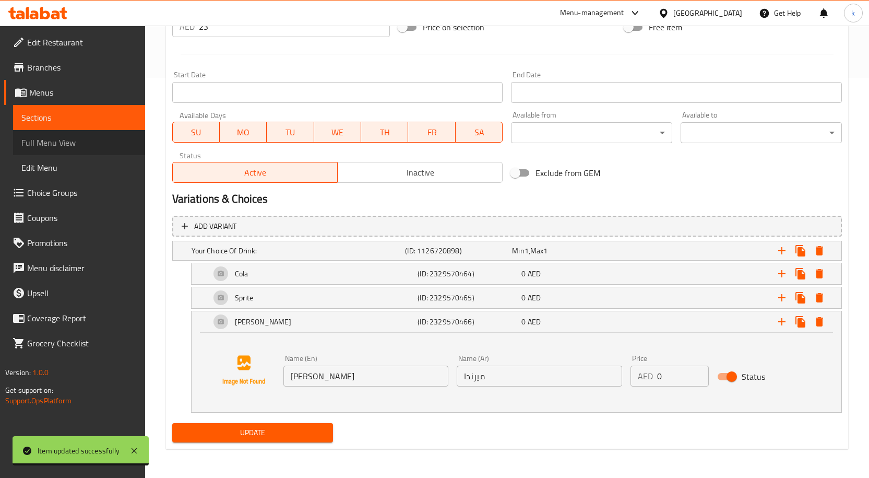
click at [100, 140] on span "Full Menu View" at bounding box center [78, 142] width 115 height 13
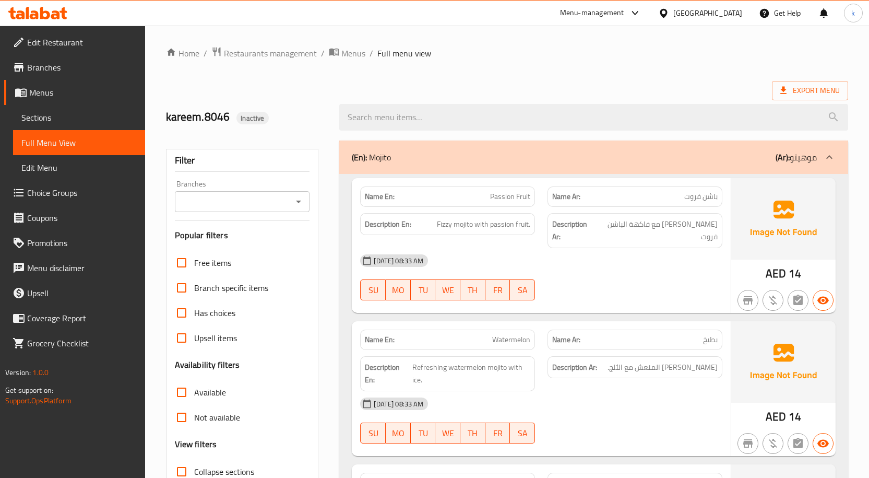
scroll to position [209, 0]
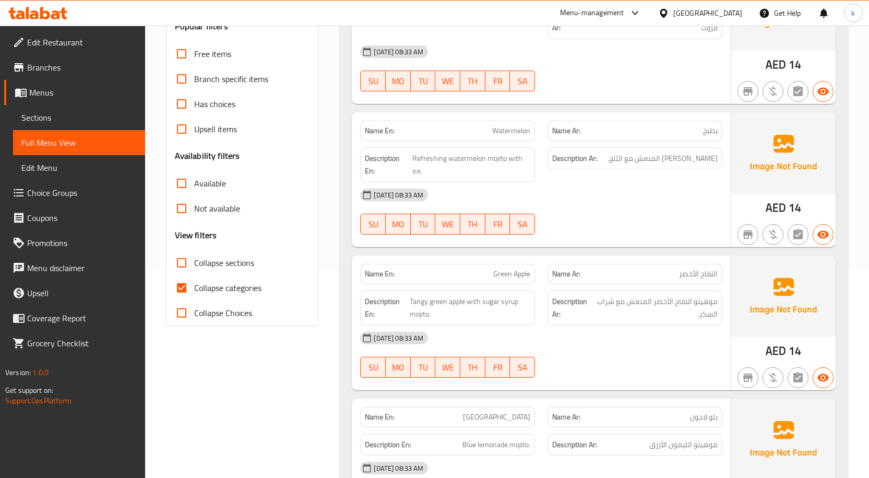
click at [195, 287] on span "Collapse categories" at bounding box center [227, 287] width 67 height 13
click at [194, 287] on input "Collapse categories" at bounding box center [181, 287] width 25 height 25
checkbox input "false"
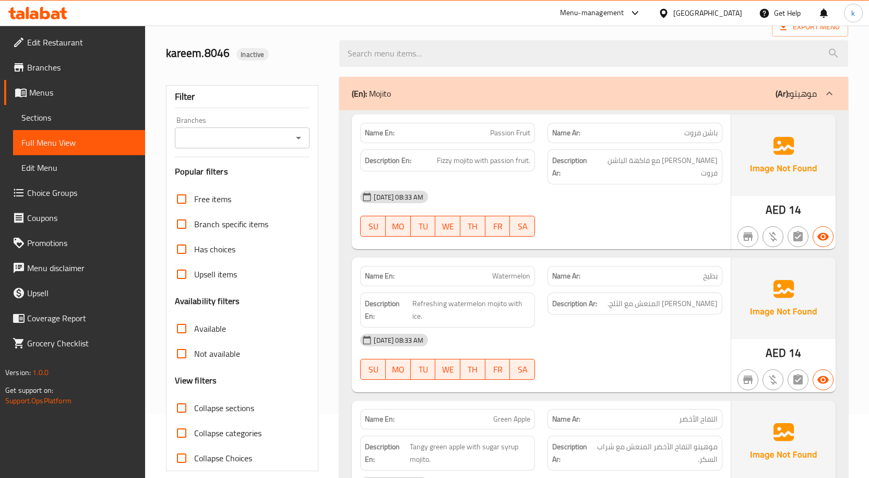
scroll to position [0, 0]
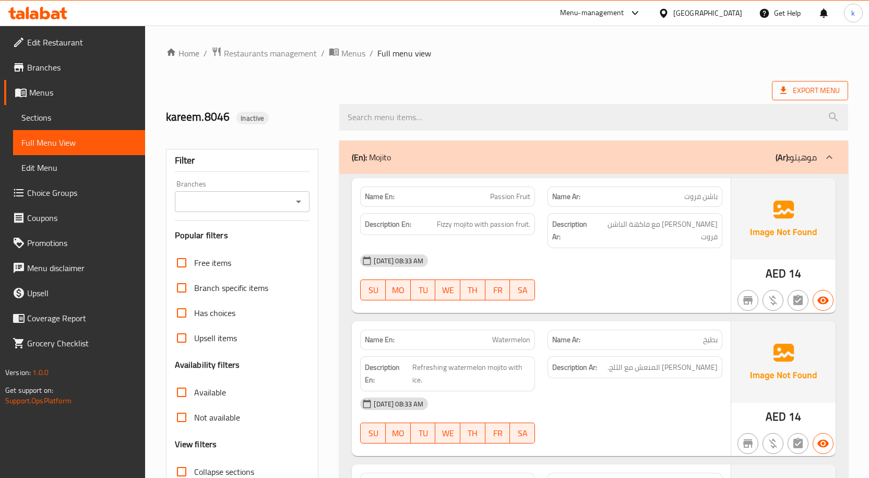
click at [812, 89] on span "Export Menu" at bounding box center [810, 90] width 60 height 13
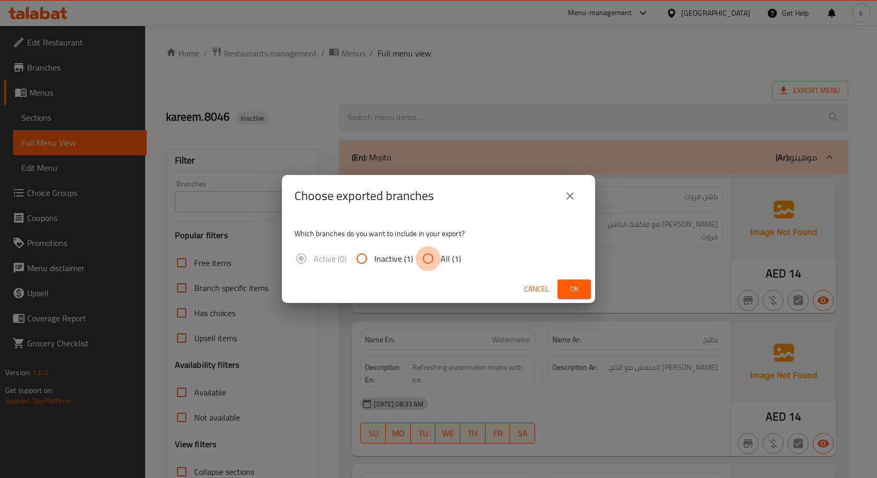
click at [439, 254] on input "All (1)" at bounding box center [427, 258] width 25 height 25
radio input "true"
click at [575, 289] on span "Ok" at bounding box center [574, 288] width 17 height 13
